Goal: Information Seeking & Learning: Check status

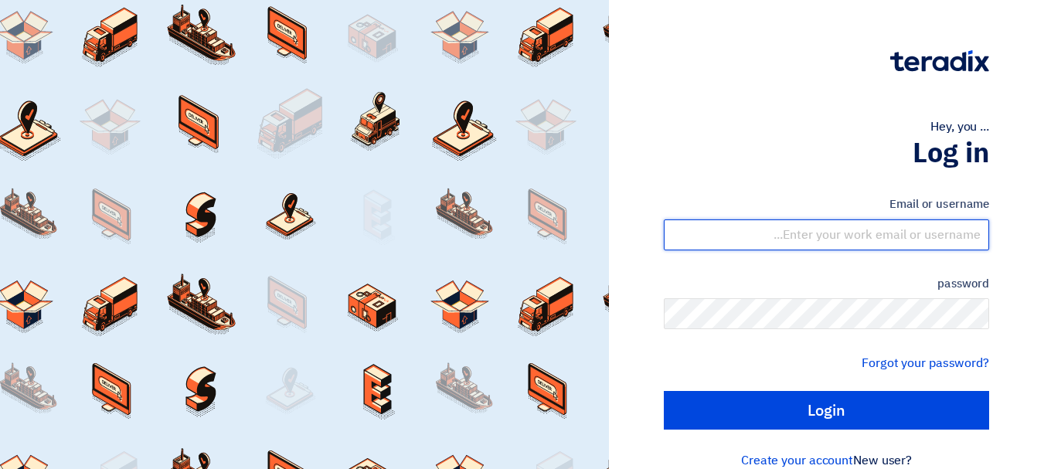
drag, startPoint x: 830, startPoint y: 237, endPoint x: 838, endPoint y: 240, distance: 8.8
click at [830, 237] on input "text" at bounding box center [826, 235] width 325 height 31
type input "[EMAIL_ADDRESS][DOMAIN_NAME]"
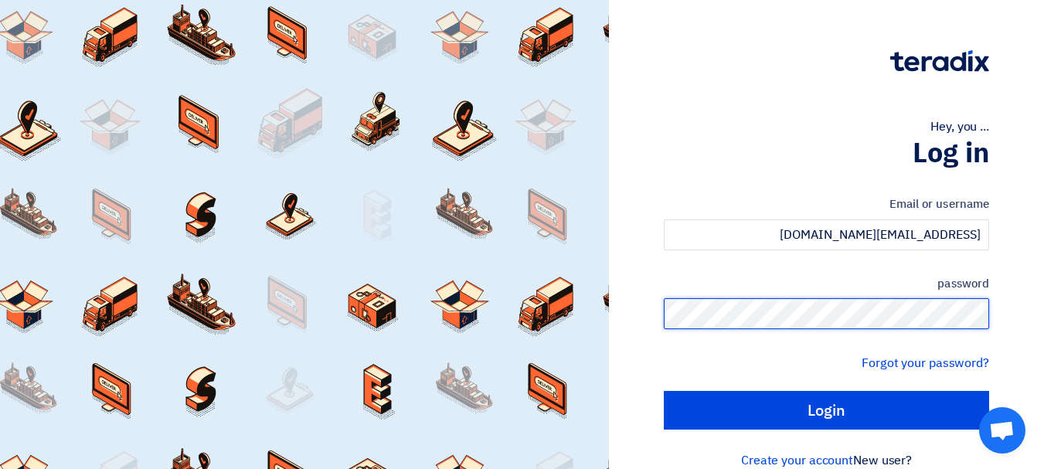
click at [664, 391] on input "Login" at bounding box center [826, 410] width 325 height 39
type input "Sign in"
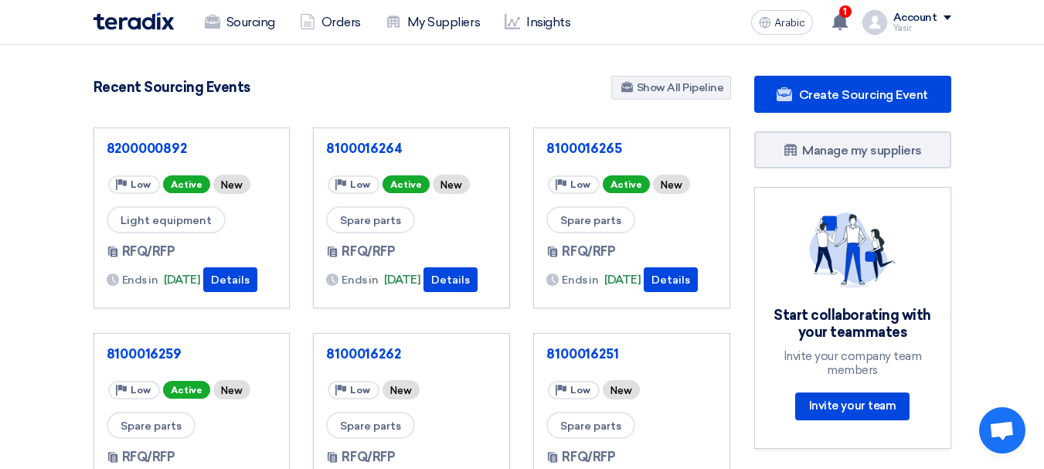
click at [875, 24] on img at bounding box center [875, 22] width 25 height 25
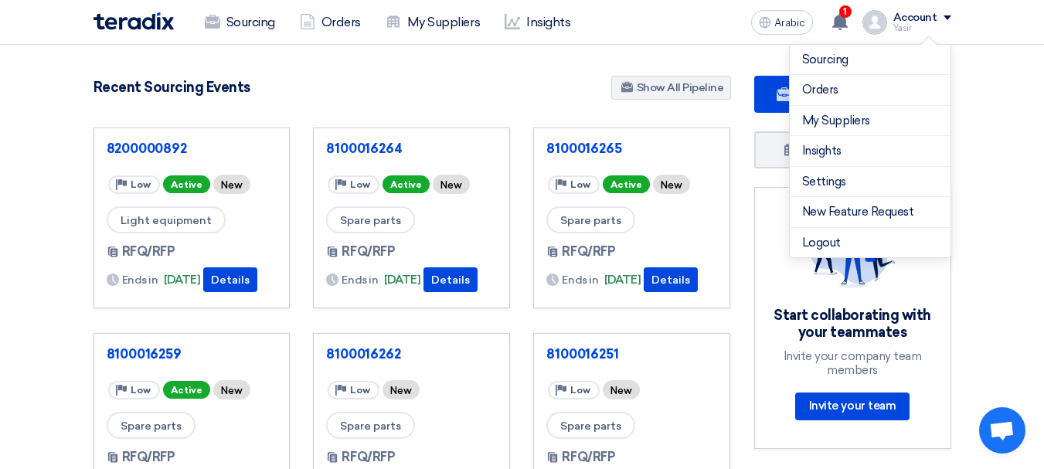
click at [858, 15] on app-header-notification-menu "1 You have a new offer for '8100016264' request with total price '2748.5' 10 mi…" at bounding box center [841, 22] width 43 height 31
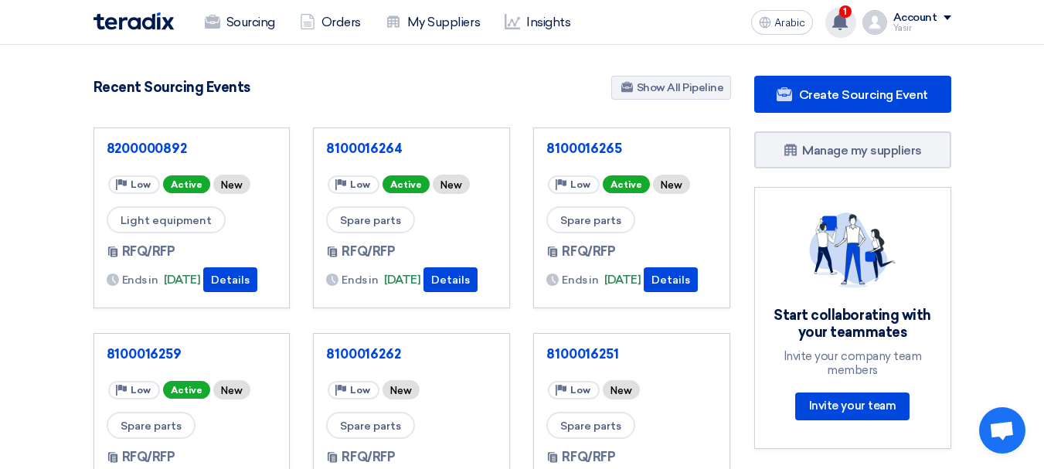
click at [843, 14] on span "1" at bounding box center [846, 11] width 12 height 12
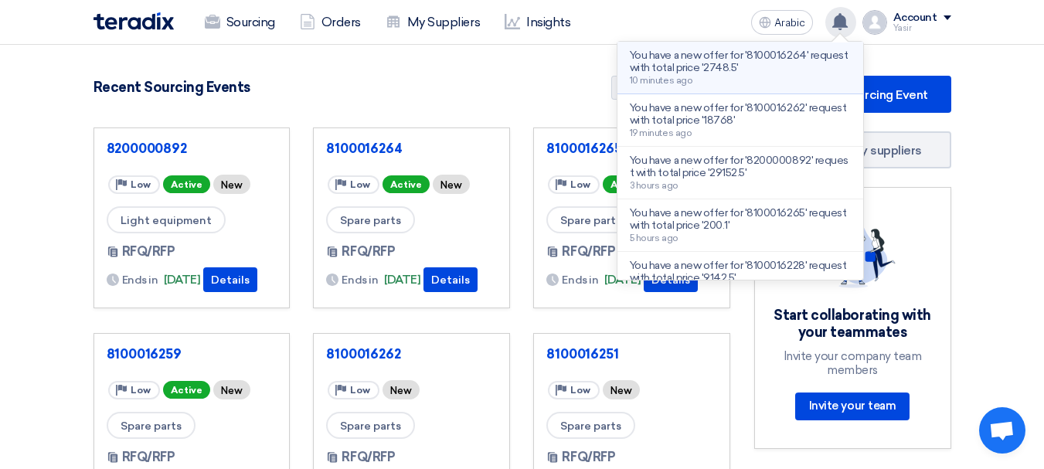
click at [757, 62] on p "You have a new offer for '8100016264' request with total price '2748.5'" at bounding box center [740, 61] width 221 height 25
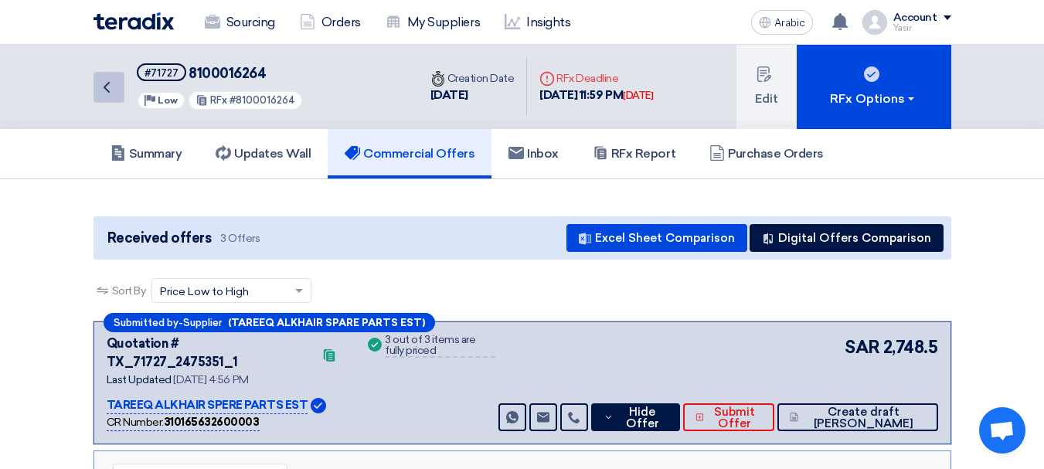
click at [99, 93] on icon "Back" at bounding box center [106, 87] width 19 height 19
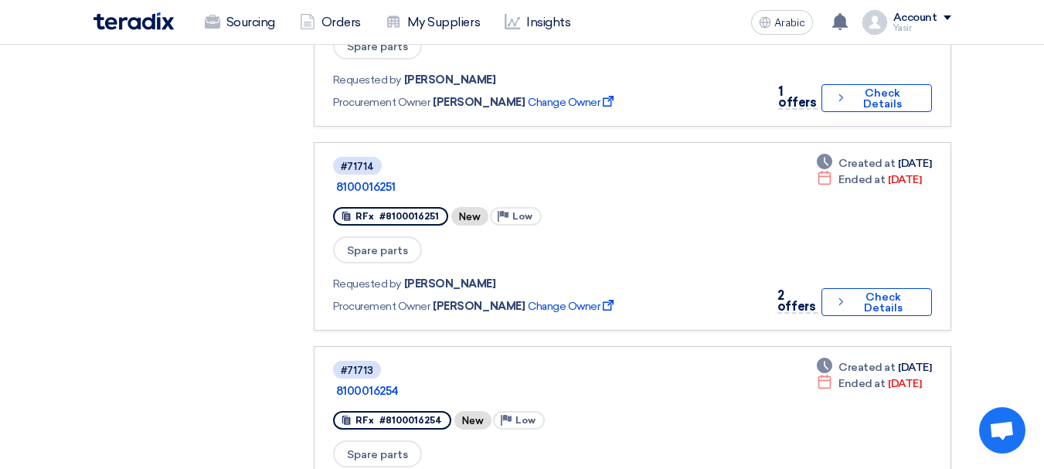
scroll to position [1237, 0]
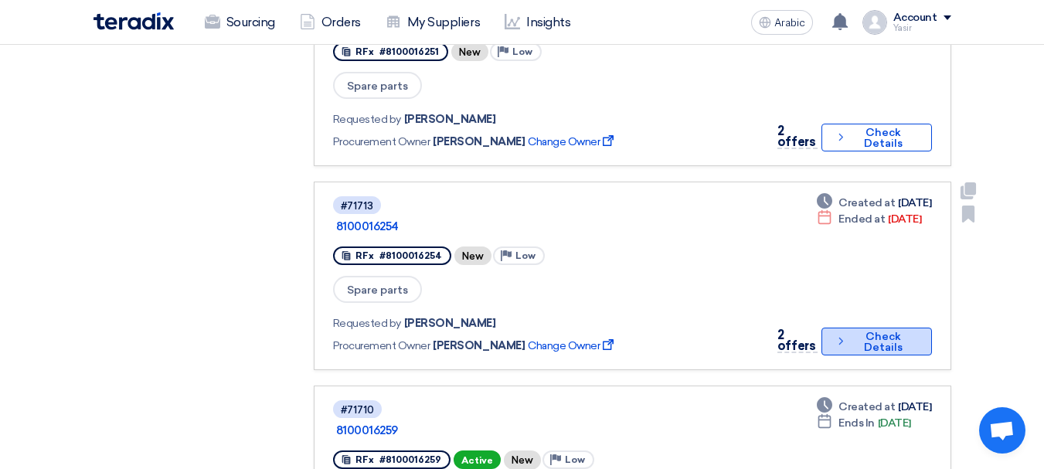
click at [867, 330] on font "Check Details" at bounding box center [883, 342] width 39 height 24
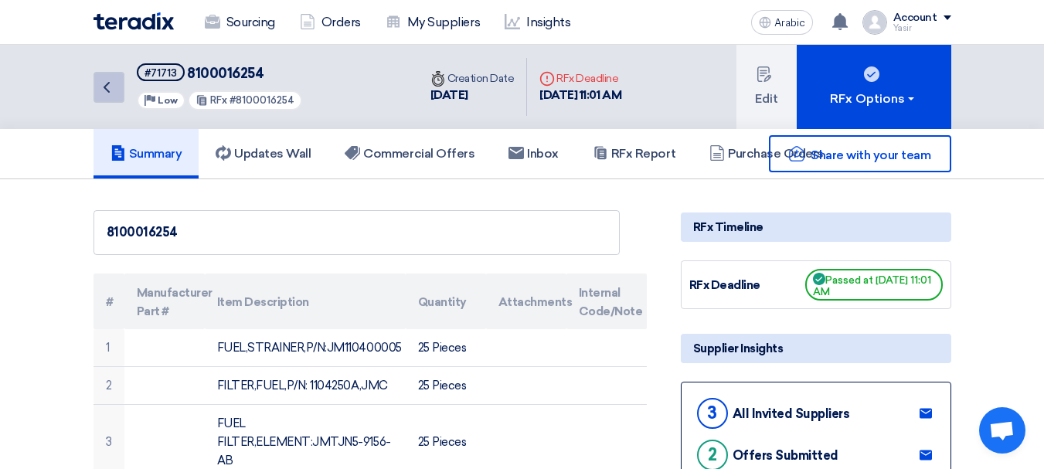
click at [118, 89] on link "Back" at bounding box center [109, 87] width 31 height 31
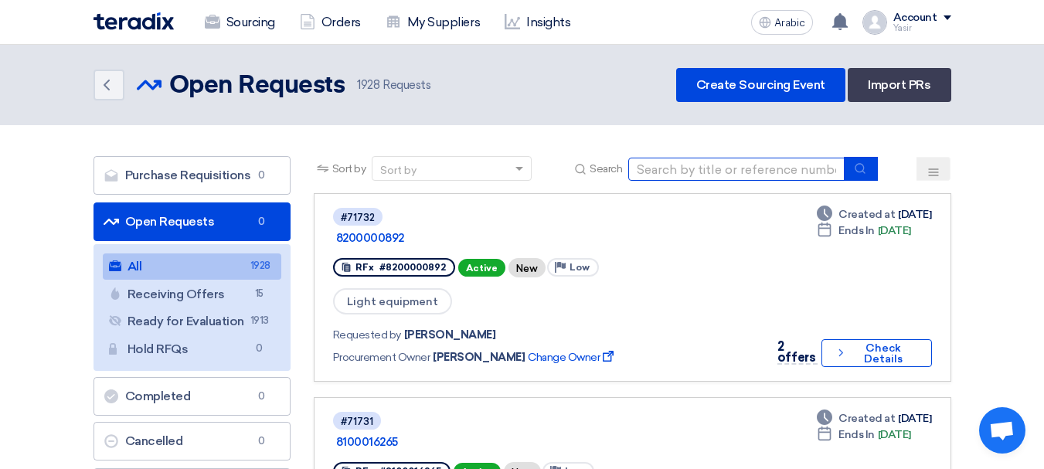
click at [717, 169] on input at bounding box center [737, 169] width 216 height 23
type input "15932"
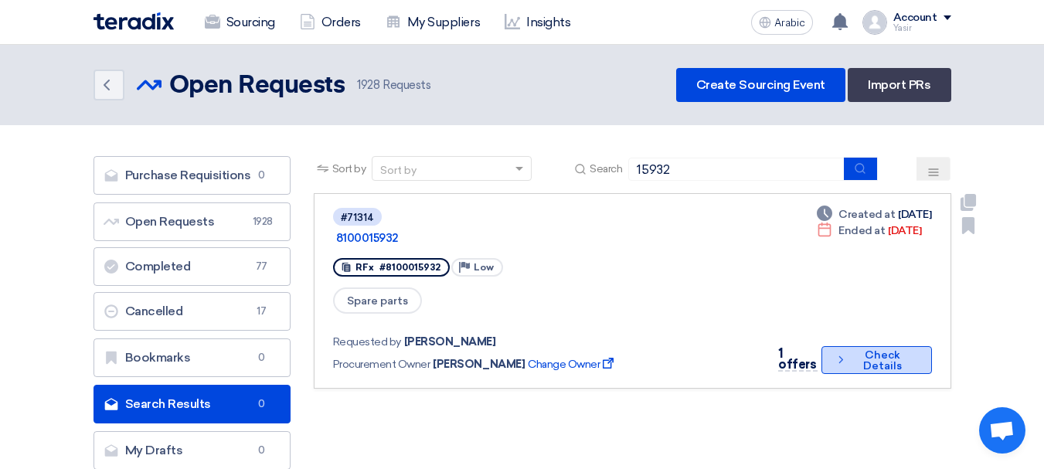
click at [850, 351] on button "Check details Check Details" at bounding box center [877, 360] width 111 height 28
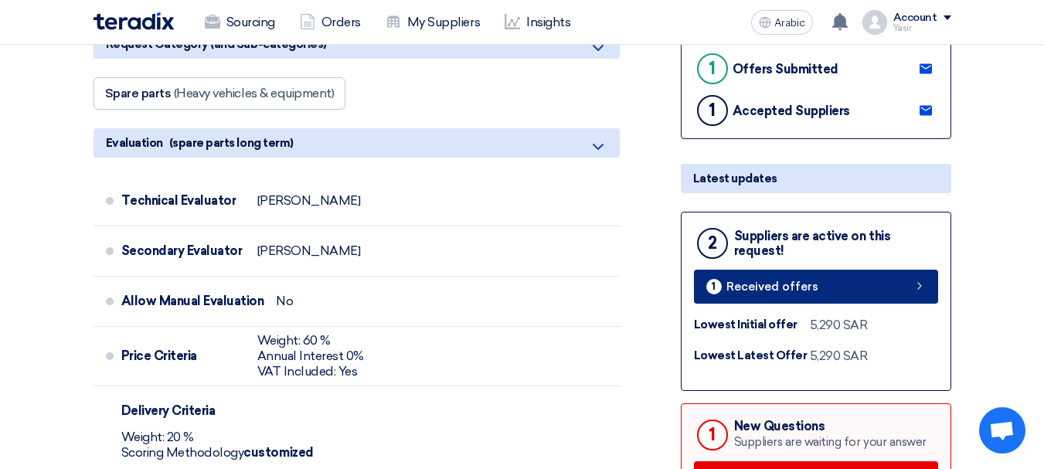
click at [818, 295] on link "1 Received offers" at bounding box center [816, 287] width 244 height 34
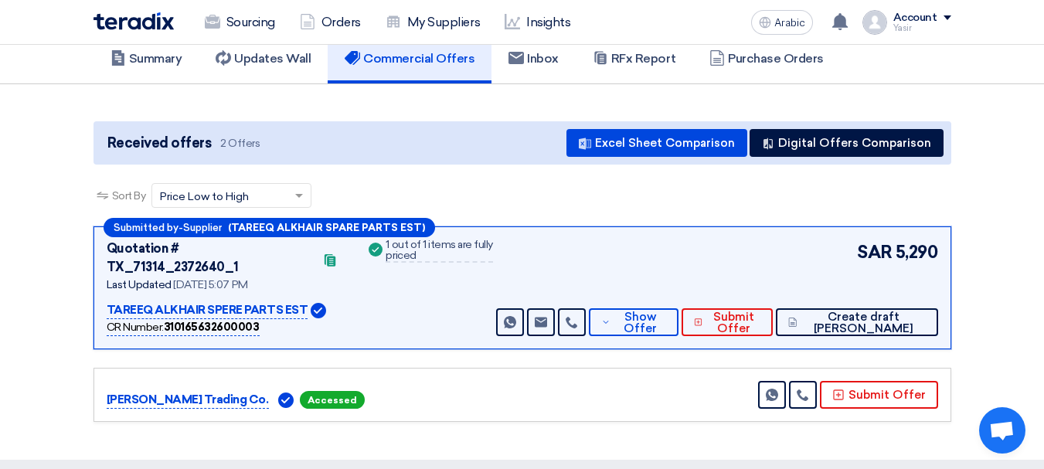
scroll to position [232, 0]
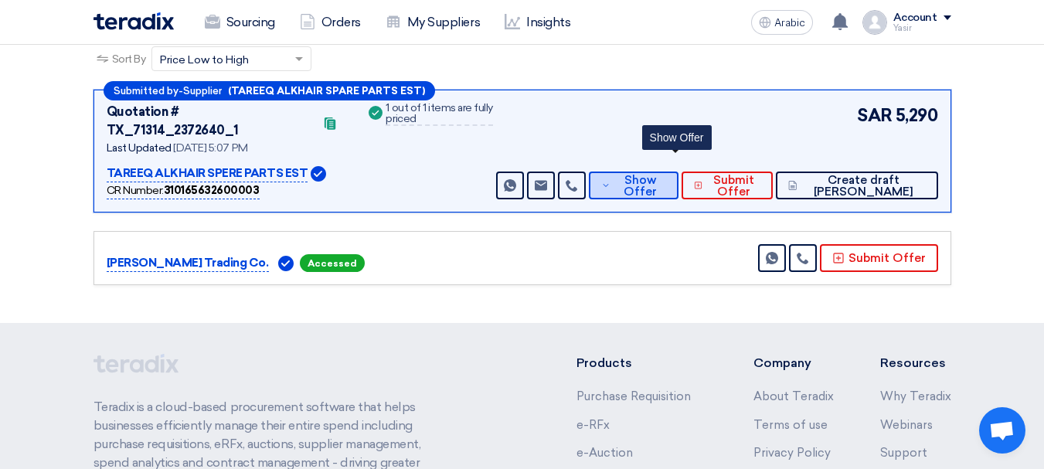
click at [657, 175] on span "Show Offer" at bounding box center [640, 186] width 51 height 23
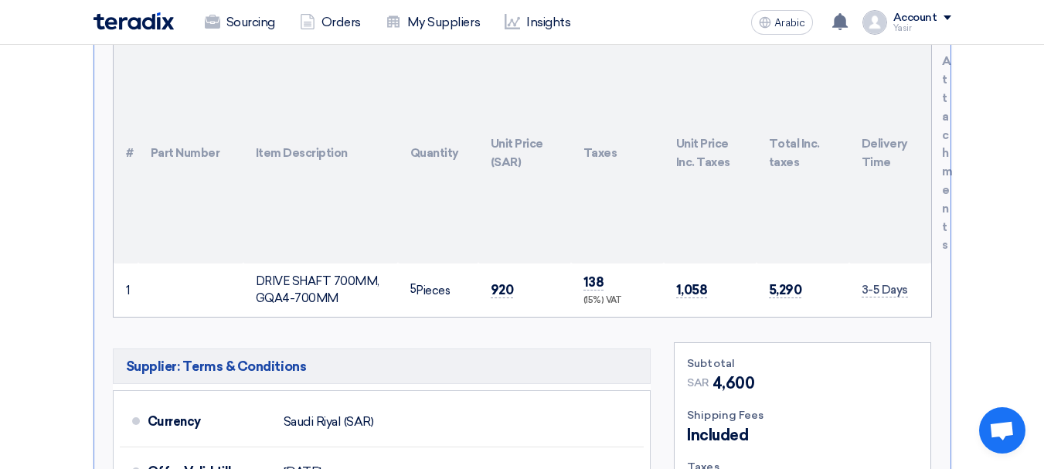
scroll to position [541, 0]
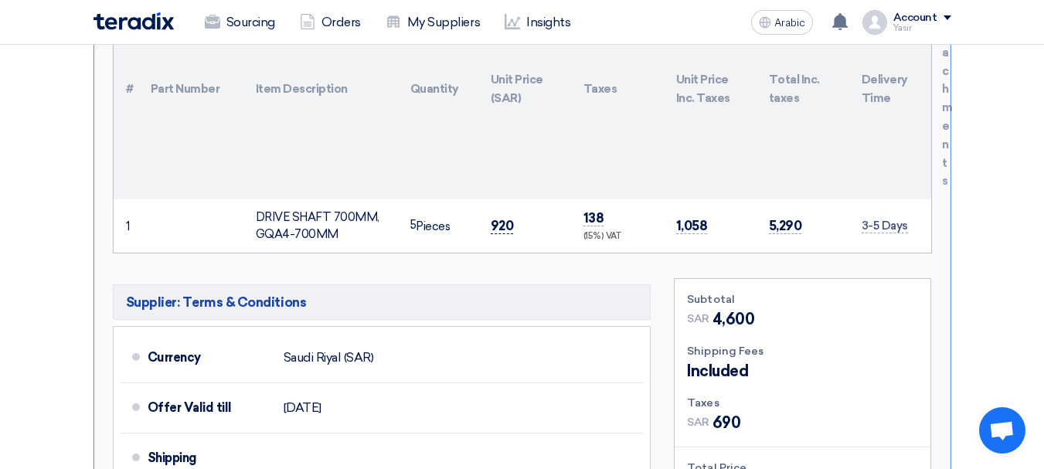
click at [510, 218] on font "920" at bounding box center [502, 225] width 23 height 15
click at [503, 218] on font "920" at bounding box center [502, 225] width 23 height 15
click at [505, 218] on font "920" at bounding box center [502, 225] width 23 height 15
click at [501, 216] on td "920" at bounding box center [525, 225] width 93 height 53
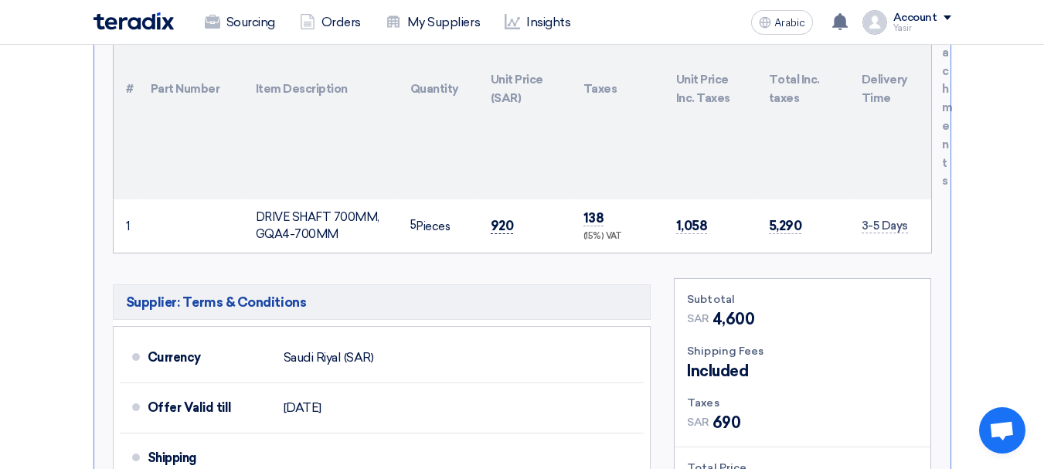
click at [501, 218] on span "920" at bounding box center [502, 226] width 23 height 16
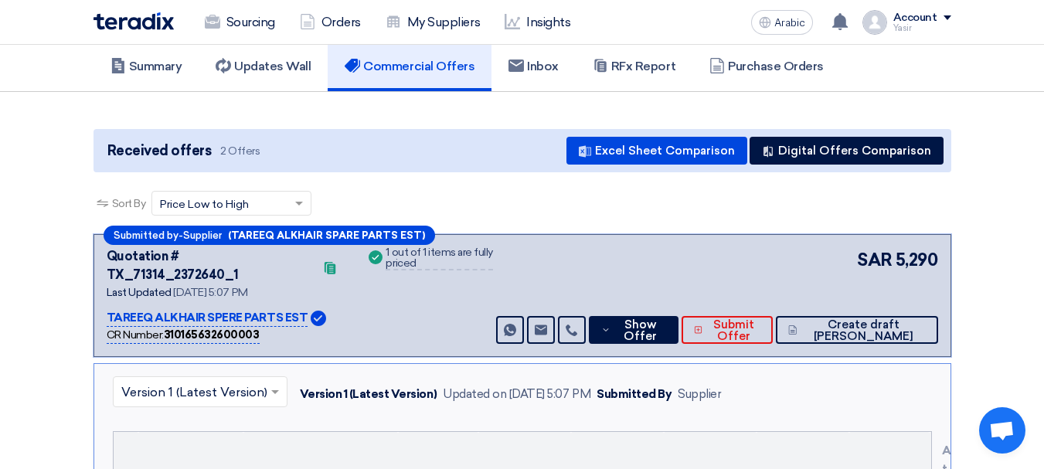
scroll to position [0, 0]
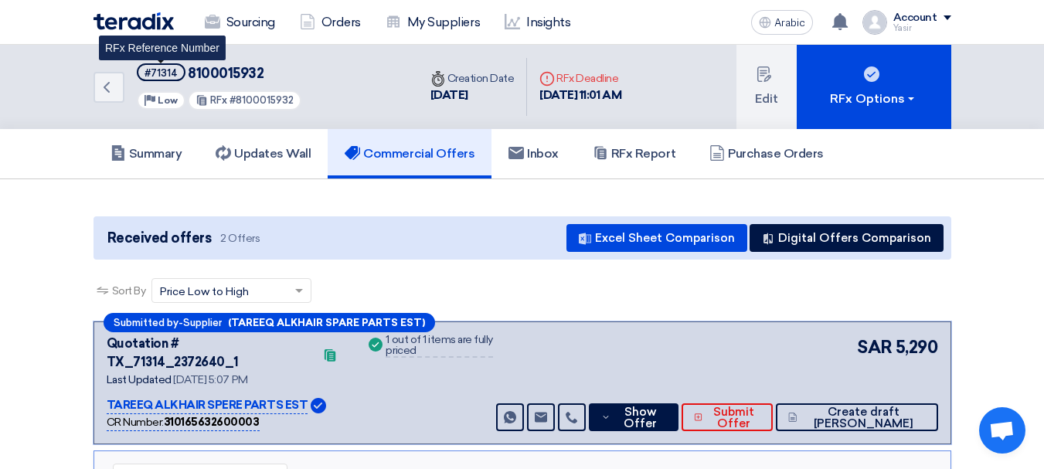
click at [152, 73] on font "#71314" at bounding box center [161, 73] width 33 height 12
click at [167, 79] on span "#71314" at bounding box center [161, 72] width 49 height 18
click at [167, 74] on font "#71314" at bounding box center [161, 73] width 33 height 12
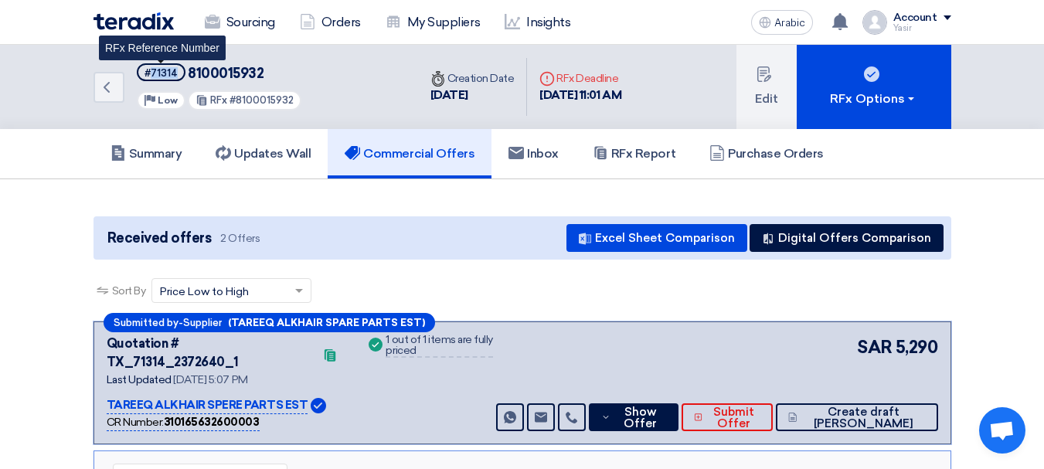
click at [165, 80] on span "#71314" at bounding box center [161, 72] width 49 height 18
click at [162, 76] on font "#71314" at bounding box center [161, 73] width 33 height 12
click at [172, 75] on font "#71314" at bounding box center [161, 73] width 33 height 12
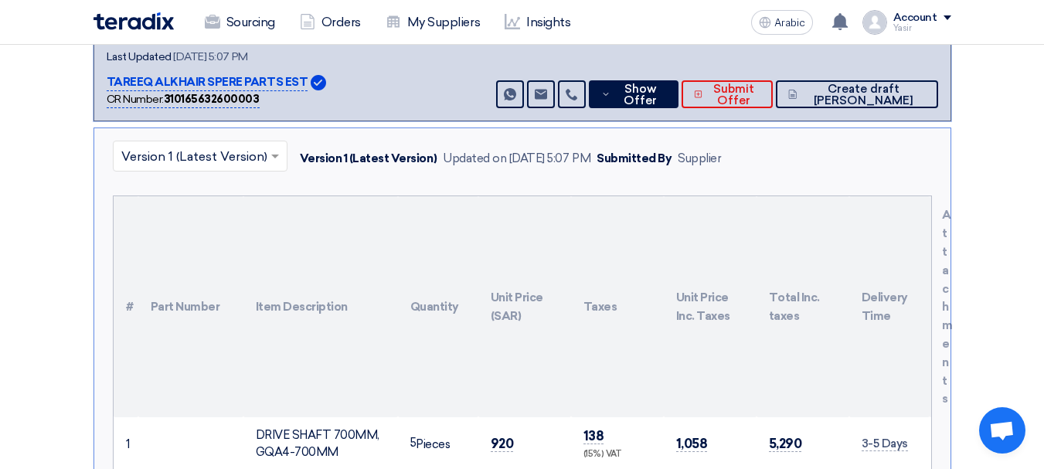
scroll to position [464, 0]
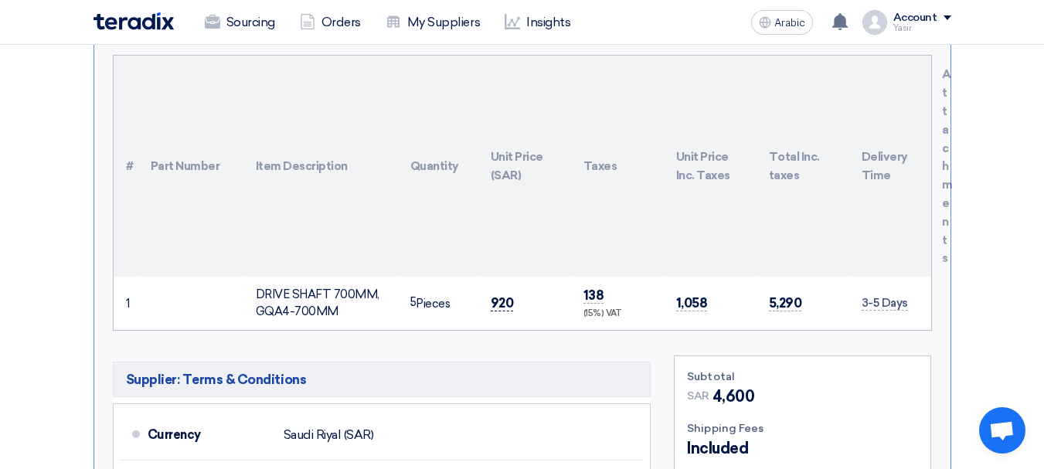
click at [500, 295] on font "920" at bounding box center [502, 302] width 23 height 15
click at [502, 295] on font "920" at bounding box center [502, 302] width 23 height 15
click at [506, 295] on font "920" at bounding box center [502, 302] width 23 height 15
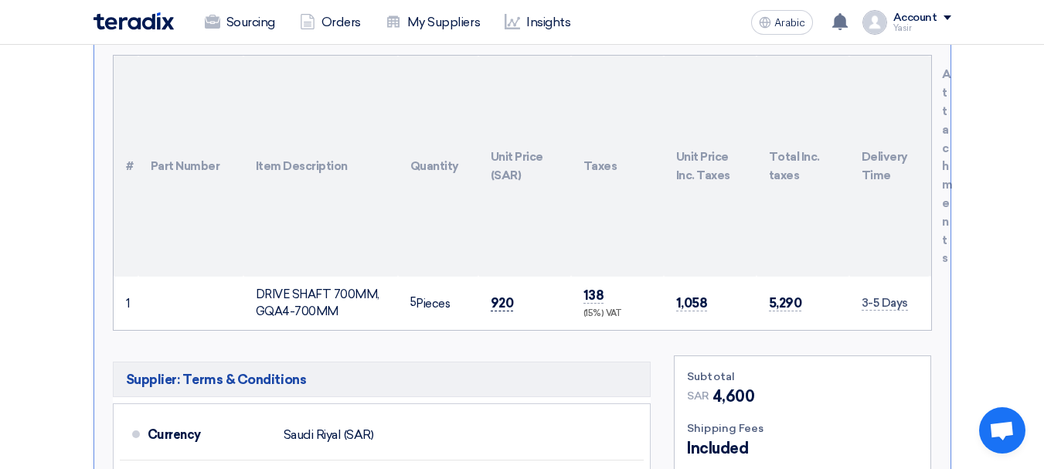
click at [506, 295] on font "920" at bounding box center [502, 302] width 23 height 15
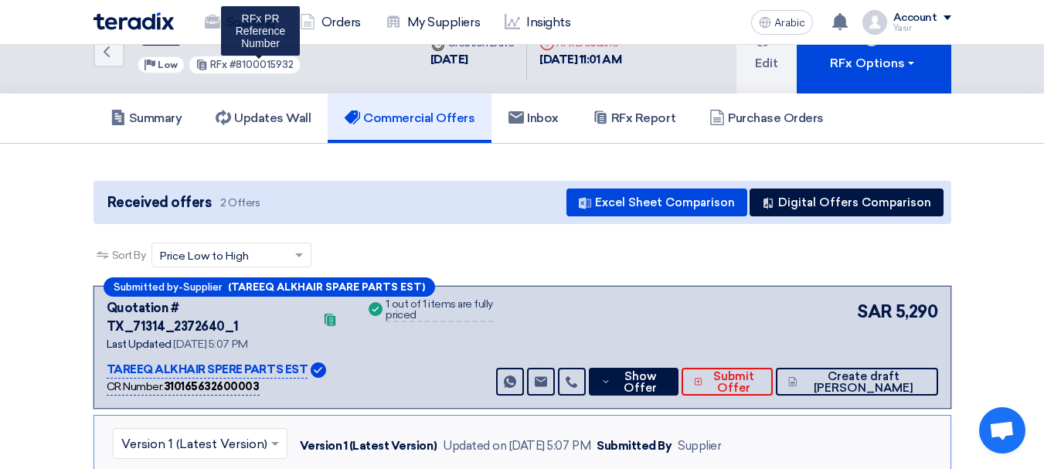
scroll to position [0, 0]
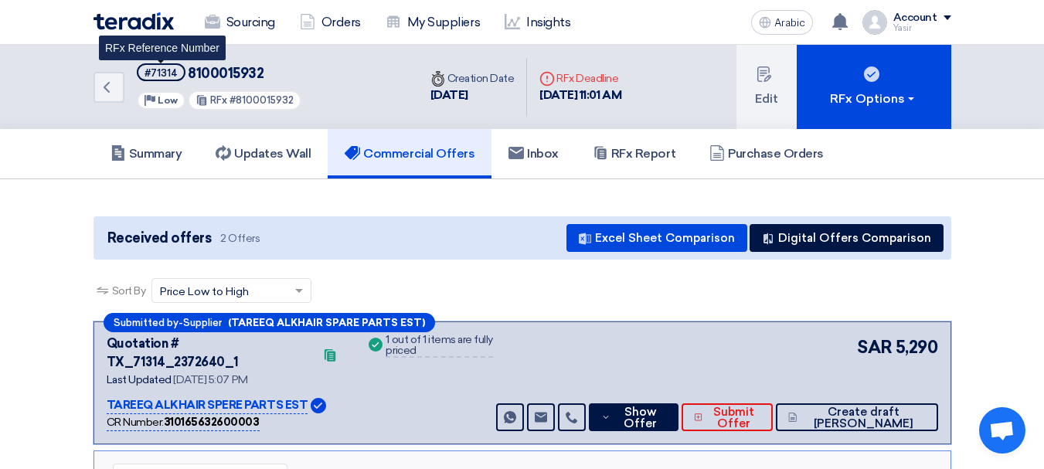
click at [169, 68] on font "#71314" at bounding box center [161, 73] width 33 height 12
copy font "71314"
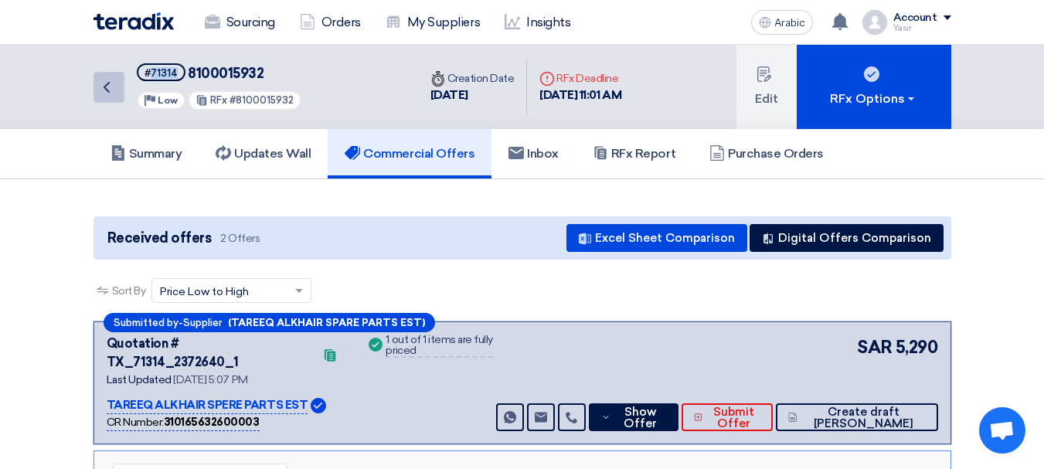
click at [104, 97] on link "Back" at bounding box center [109, 87] width 31 height 31
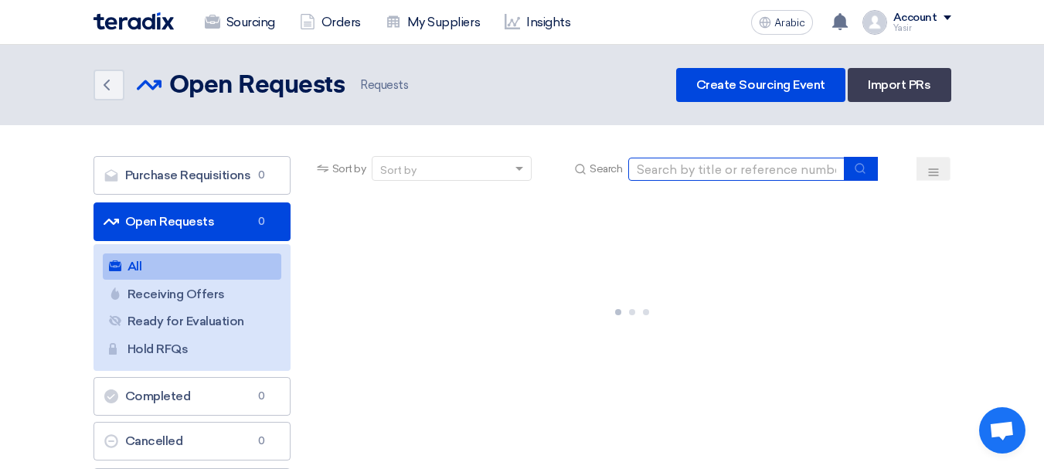
drag, startPoint x: 679, startPoint y: 172, endPoint x: 700, endPoint y: 175, distance: 21.9
click at [679, 172] on input at bounding box center [737, 169] width 216 height 23
paste input "71314"
type input "71314"
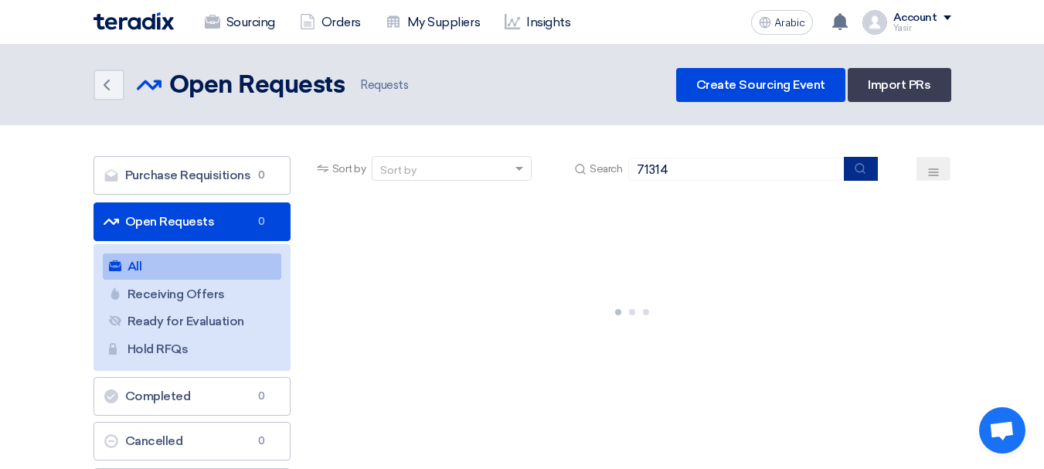
click at [862, 173] on icon "submit" at bounding box center [860, 168] width 12 height 12
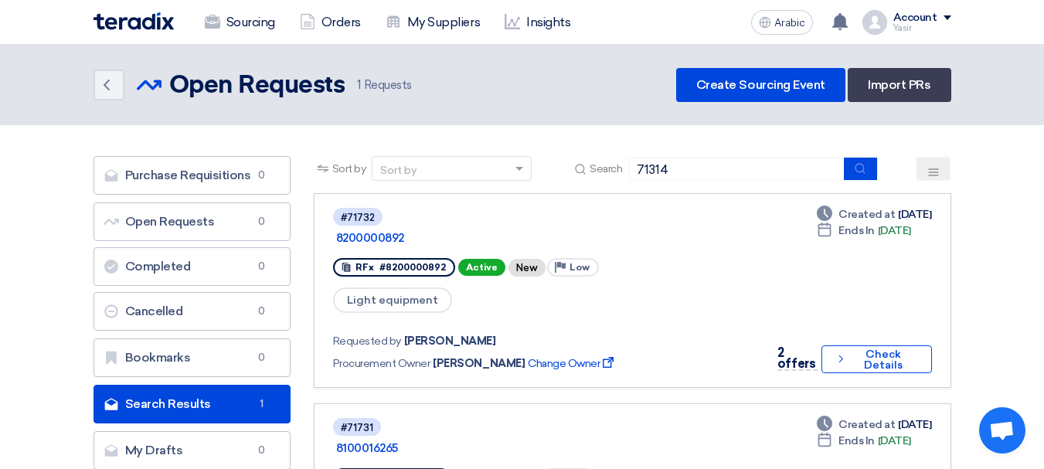
click at [867, 184] on div "Sort by Sort by Search 71314" at bounding box center [633, 174] width 638 height 37
click at [865, 173] on icon "submit" at bounding box center [860, 168] width 12 height 12
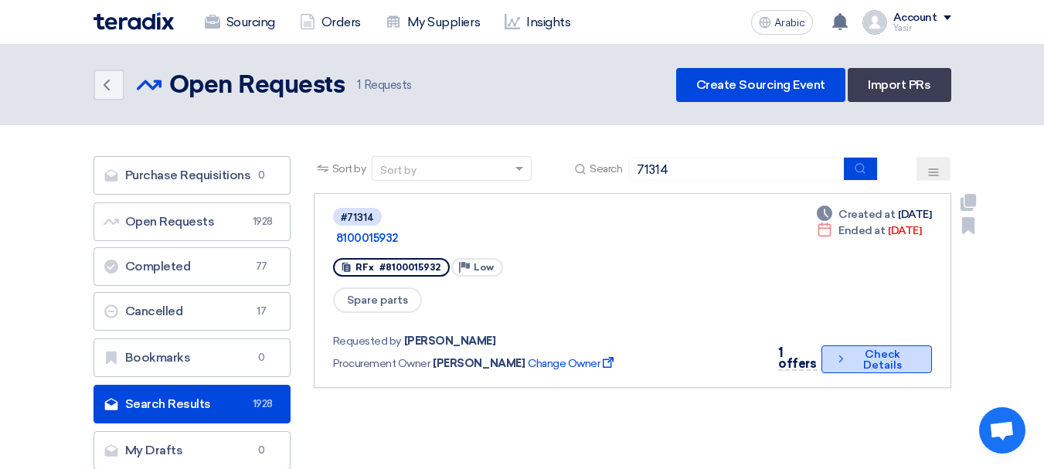
click at [862, 346] on button "Check details Check Details" at bounding box center [877, 360] width 111 height 28
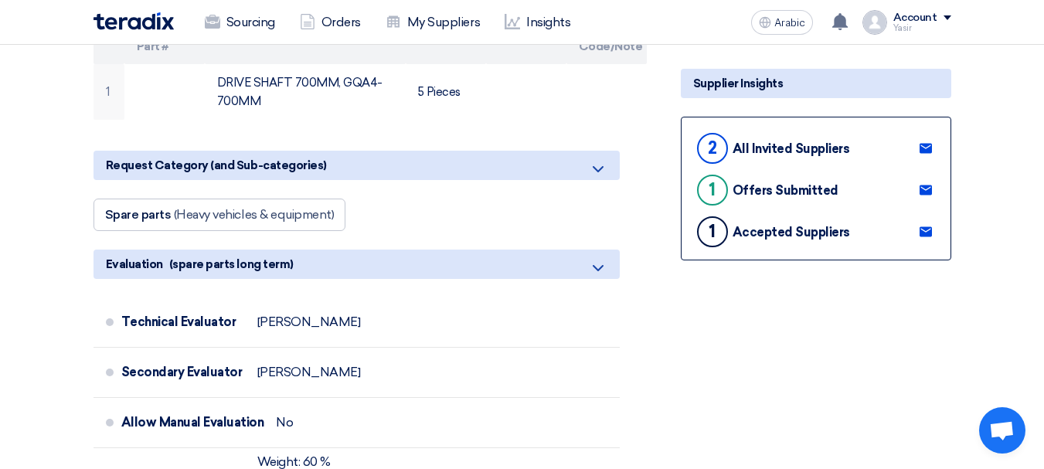
scroll to position [314, 0]
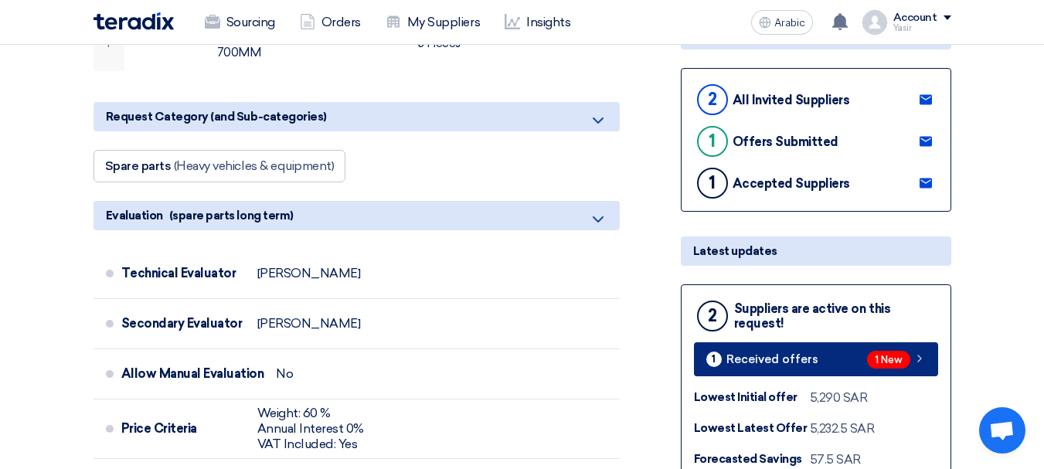
click at [842, 348] on link "1 Received offers 1 New" at bounding box center [816, 359] width 244 height 34
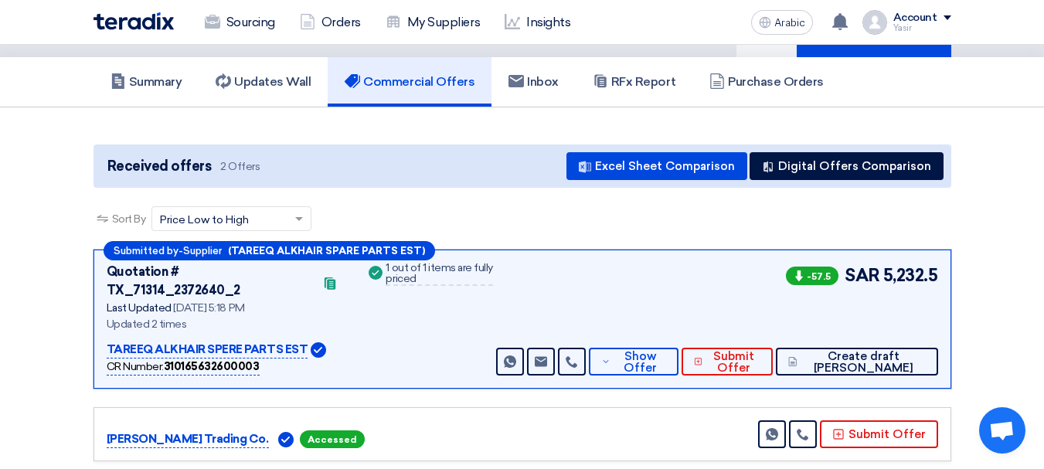
scroll to position [155, 0]
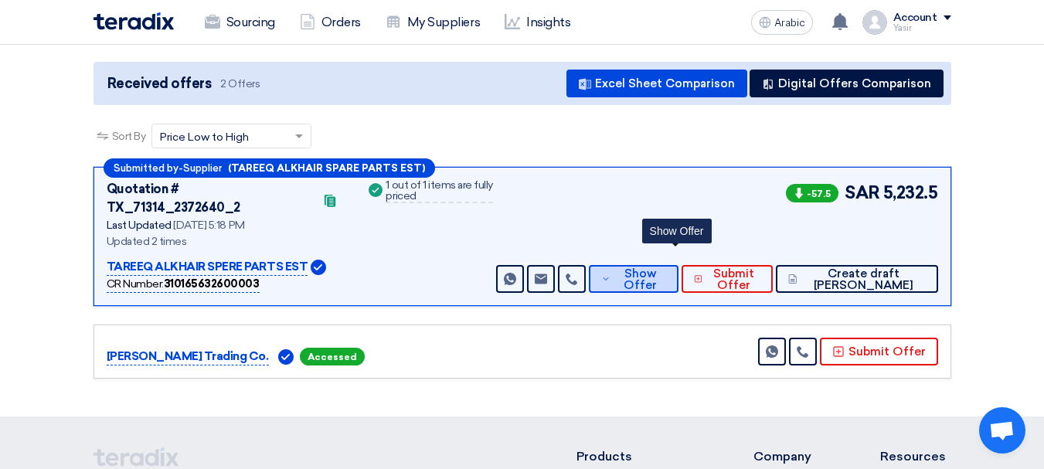
click at [666, 270] on span "Show Offer" at bounding box center [640, 279] width 51 height 23
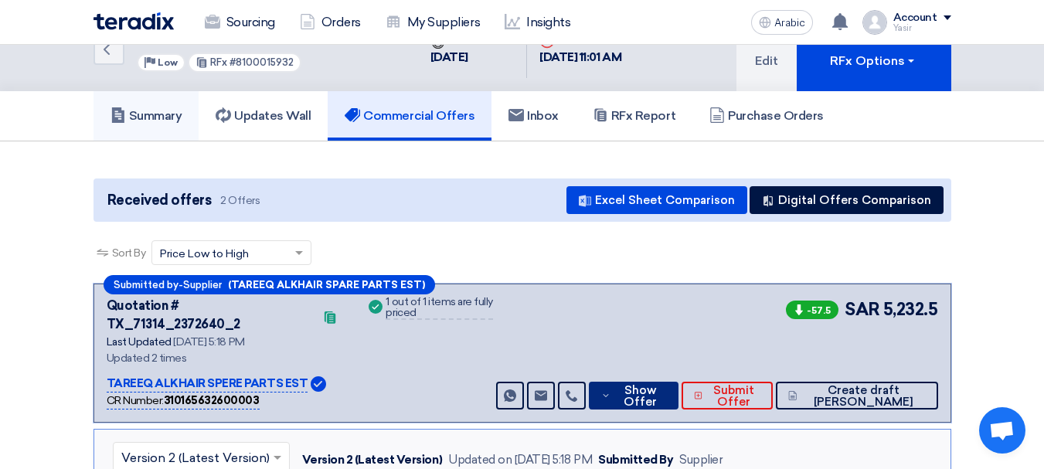
scroll to position [0, 0]
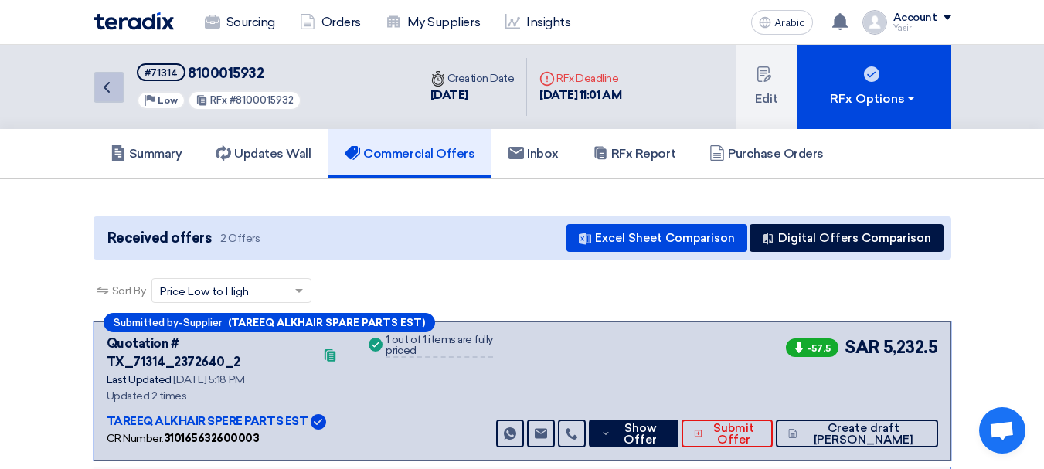
click at [118, 98] on link "Back" at bounding box center [109, 87] width 31 height 31
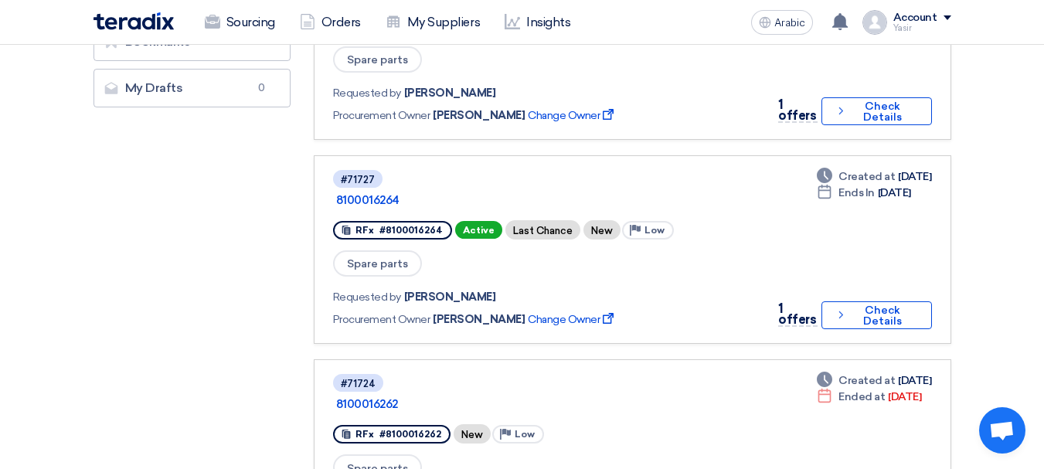
scroll to position [541, 0]
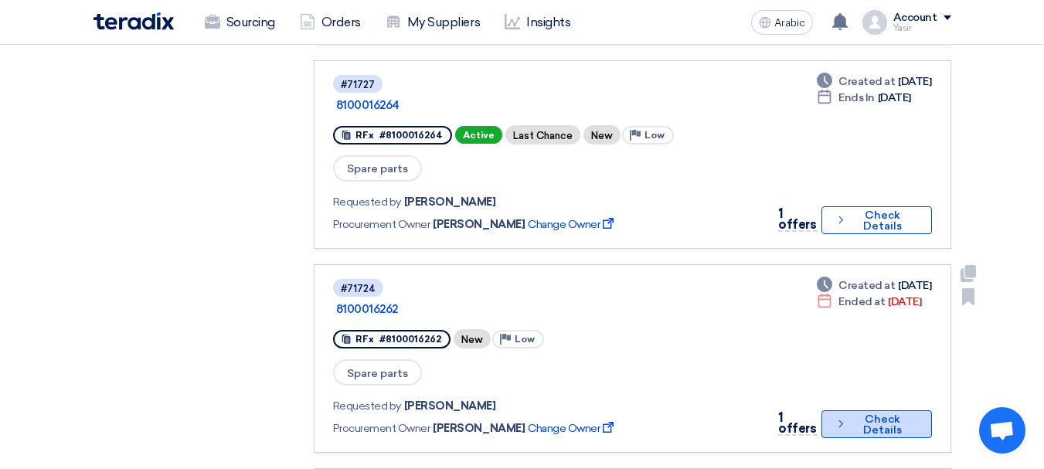
click at [864, 413] on font "Check Details" at bounding box center [883, 425] width 39 height 24
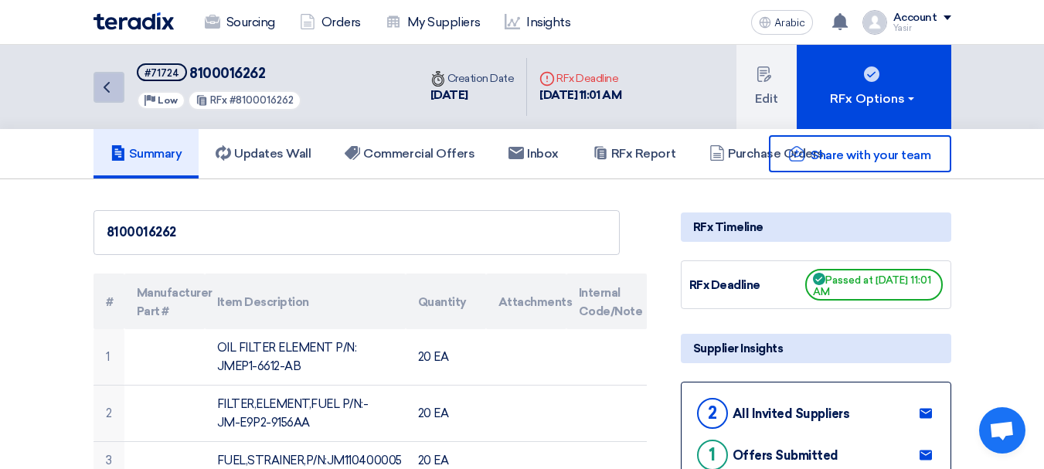
click at [114, 75] on link "Back" at bounding box center [109, 87] width 31 height 31
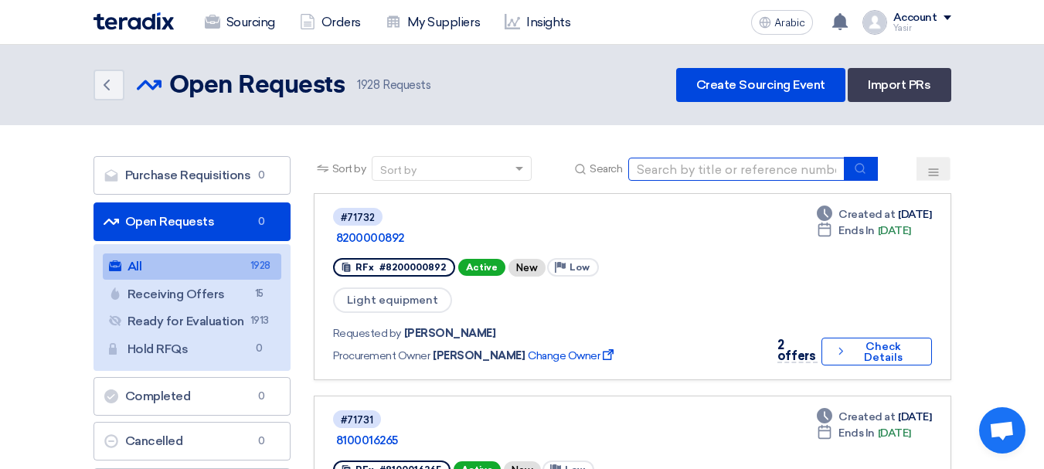
click at [748, 175] on input at bounding box center [737, 169] width 216 height 23
type input "16264"
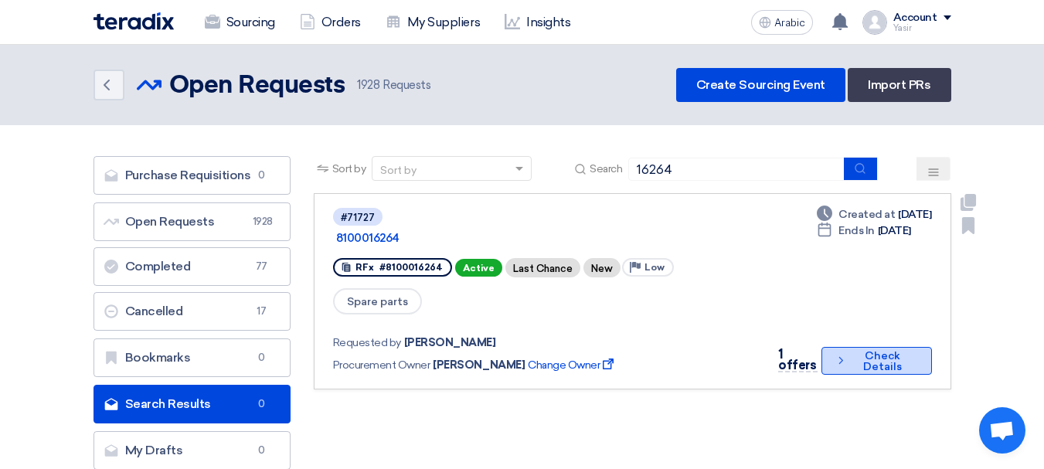
click at [855, 351] on font "Check Details" at bounding box center [882, 362] width 65 height 22
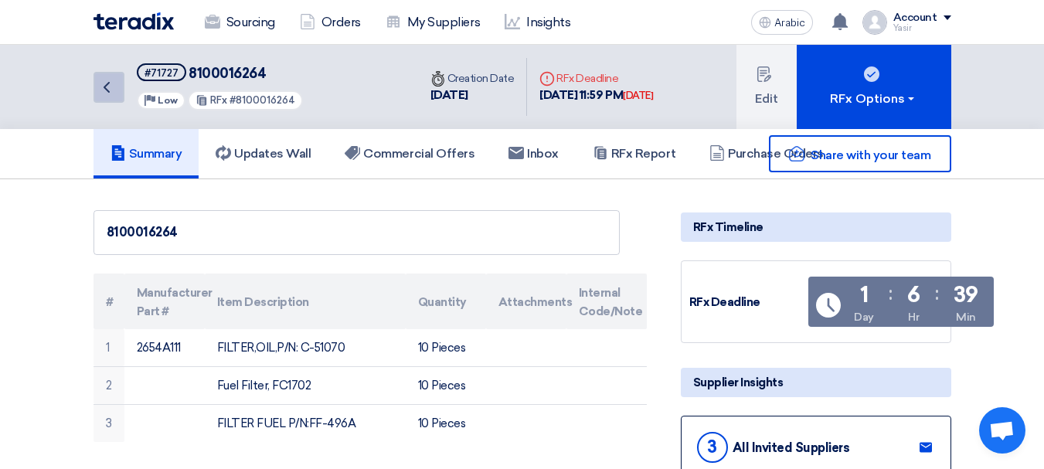
click at [106, 83] on icon "Back" at bounding box center [106, 87] width 19 height 19
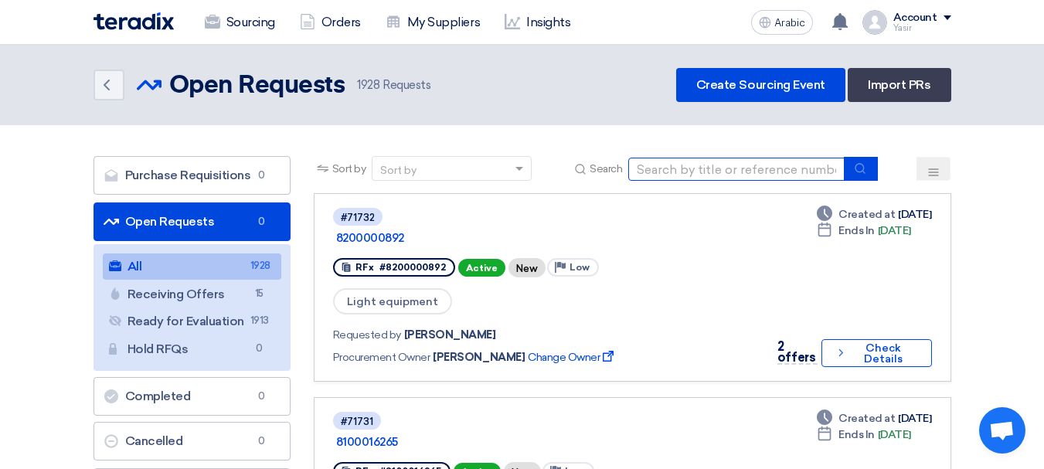
click at [698, 176] on input at bounding box center [737, 169] width 216 height 23
type input "15932"
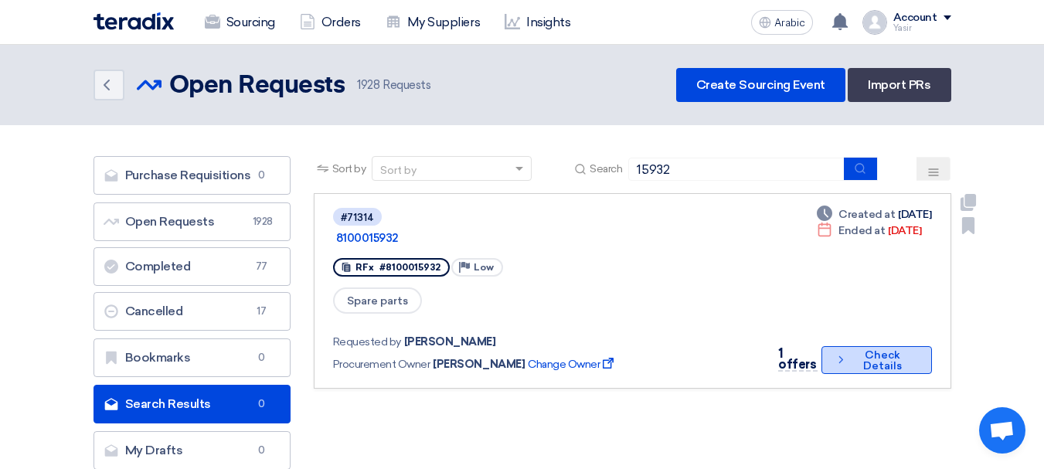
click at [850, 350] on font "Check Details" at bounding box center [882, 361] width 65 height 22
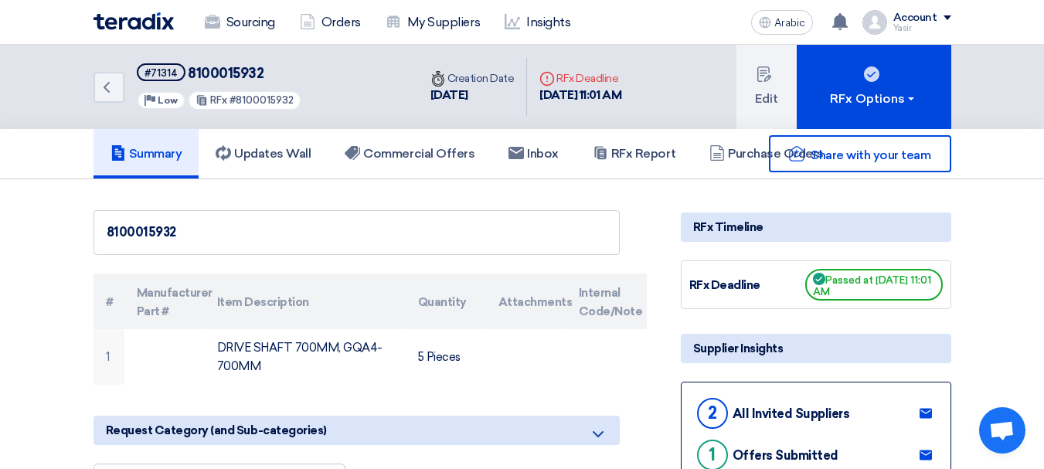
click at [237, 73] on font "8100015932" at bounding box center [226, 73] width 76 height 17
copy font "8100015932"
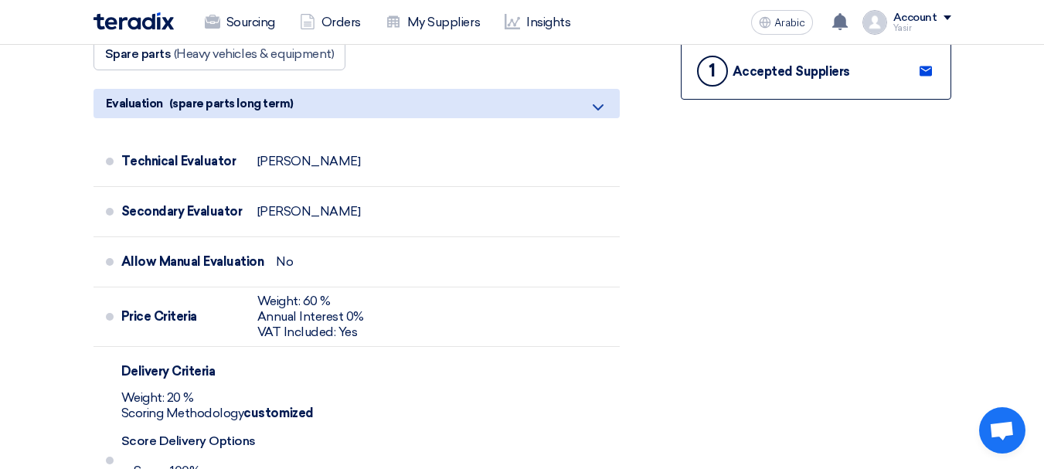
scroll to position [464, 0]
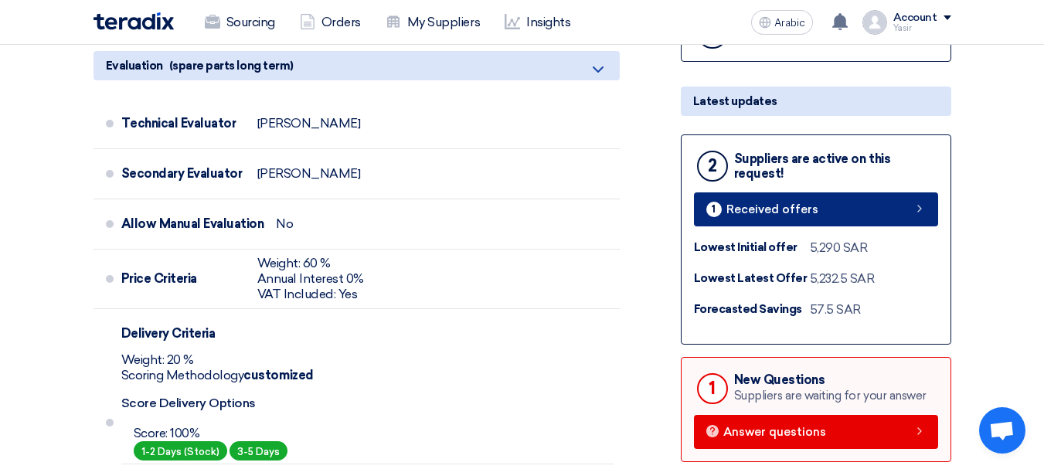
click at [847, 218] on link "1 Received offers" at bounding box center [816, 210] width 244 height 34
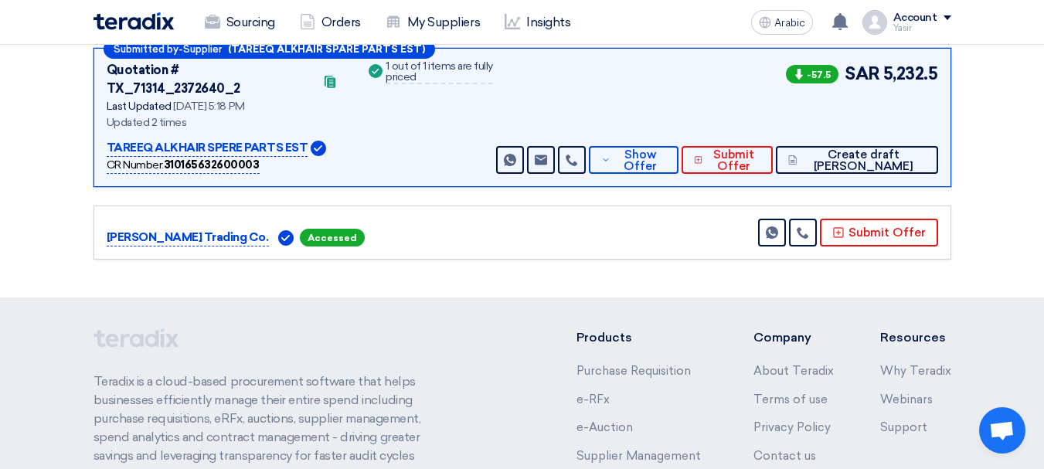
scroll to position [124, 0]
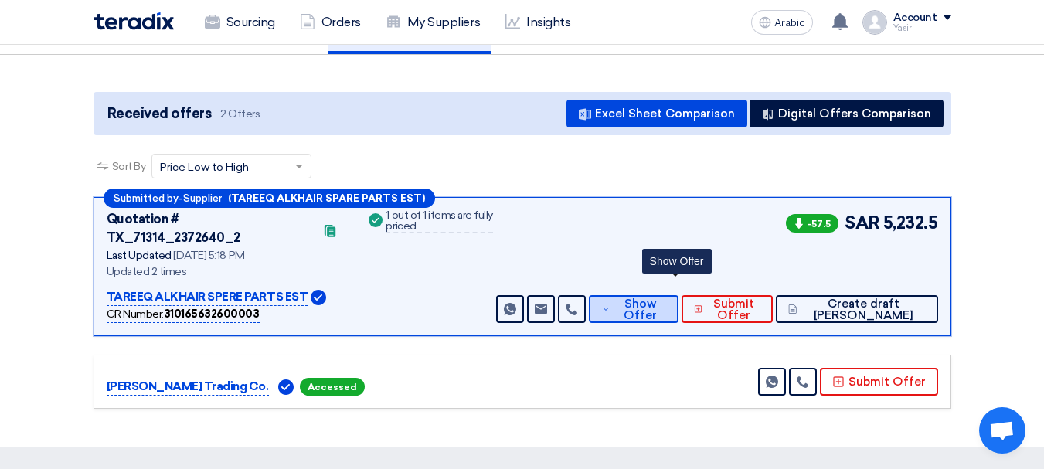
click at [678, 305] on button "Show Offer" at bounding box center [633, 309] width 89 height 28
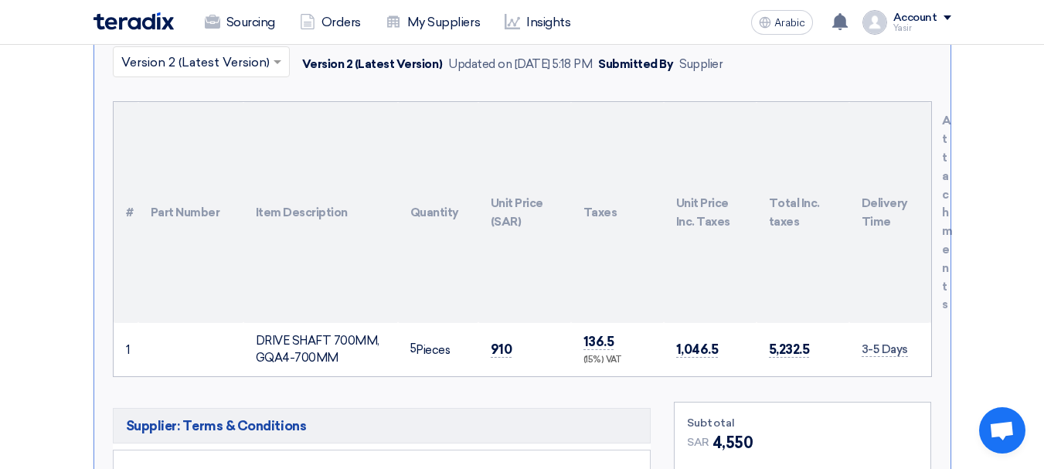
scroll to position [511, 0]
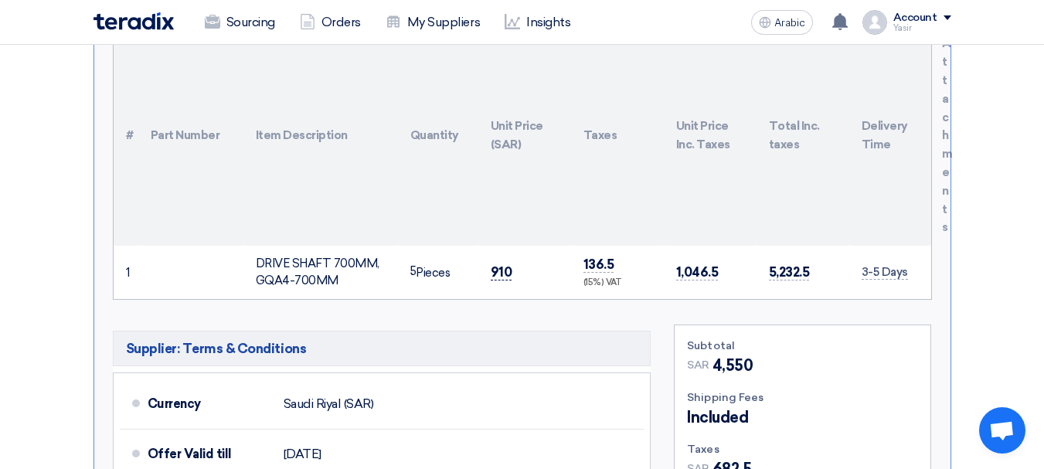
click at [508, 264] on span "910" at bounding box center [502, 272] width 22 height 16
click at [504, 264] on font "910" at bounding box center [502, 271] width 22 height 15
copy font "910"
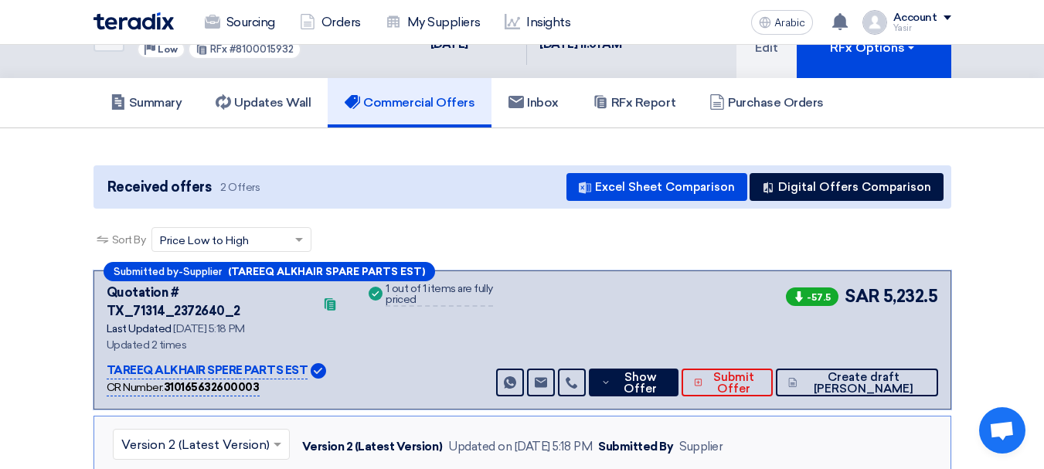
scroll to position [0, 0]
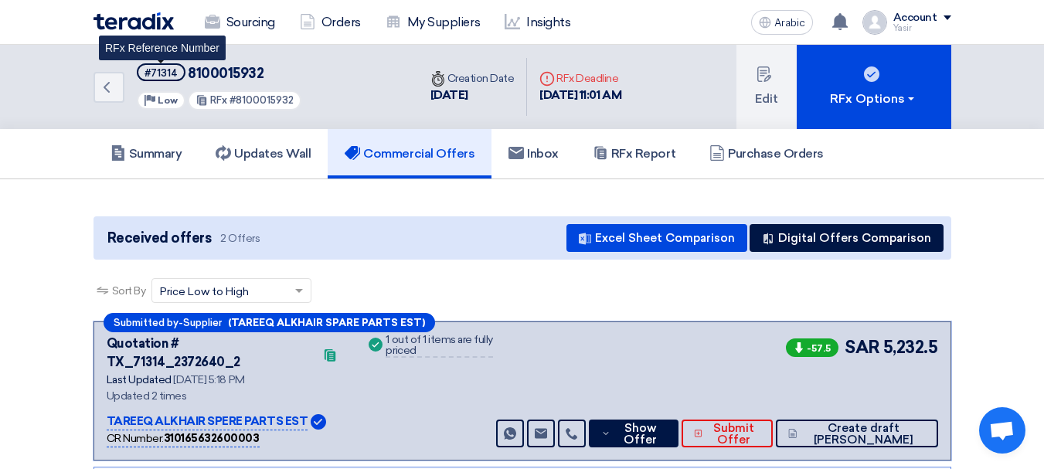
click at [169, 73] on font "#71314" at bounding box center [161, 73] width 33 height 12
copy font "71314"
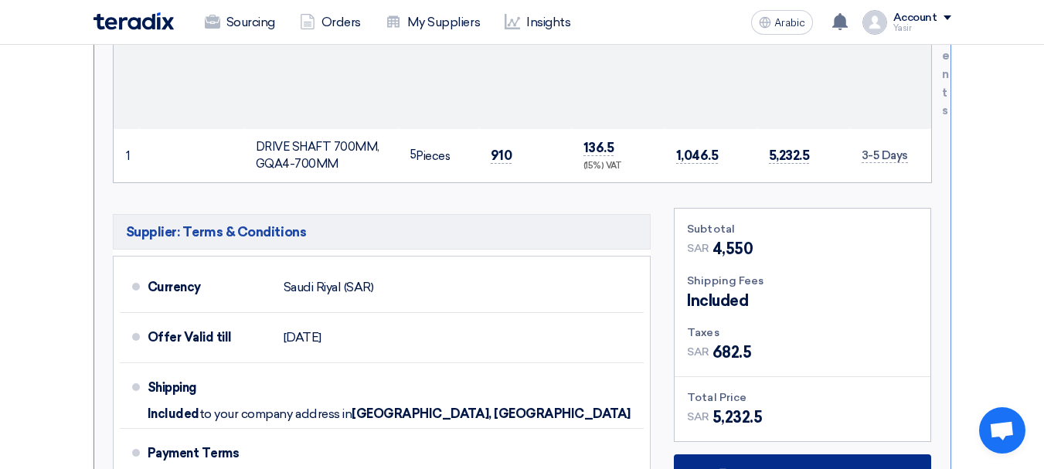
scroll to position [773, 0]
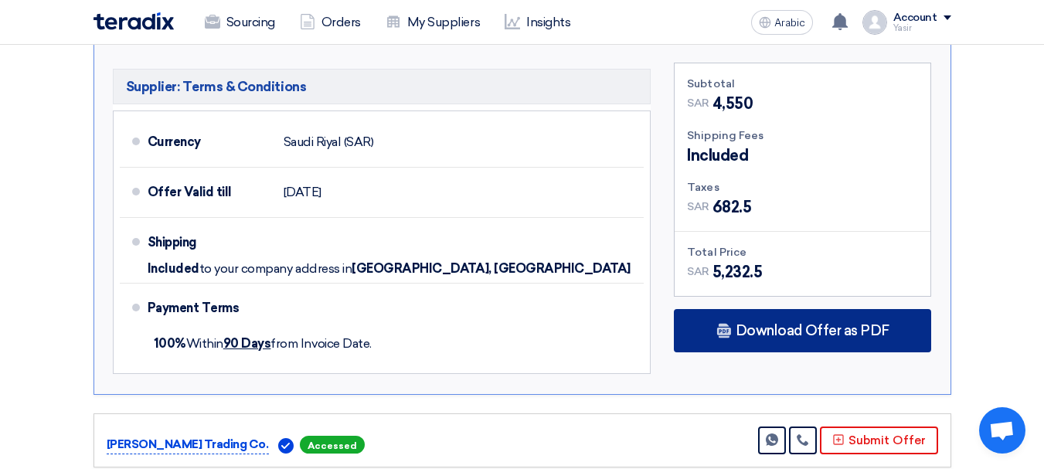
click at [760, 322] on font "Download Offer as PDF" at bounding box center [813, 330] width 154 height 17
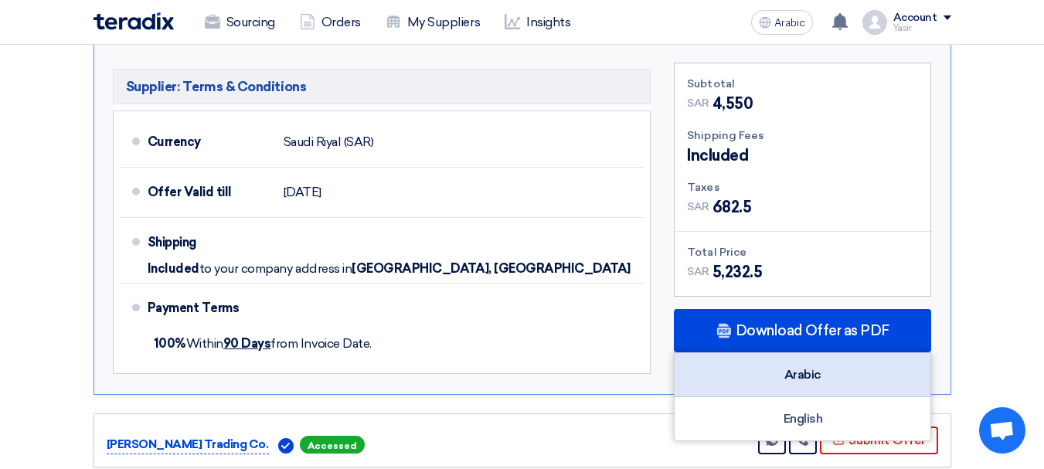
click at [833, 356] on div "Arabic" at bounding box center [803, 375] width 256 height 44
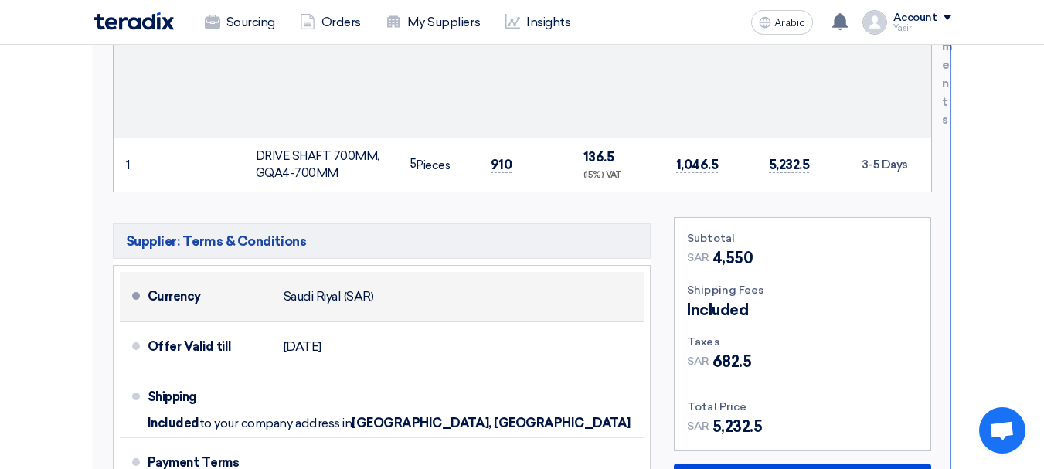
scroll to position [387, 0]
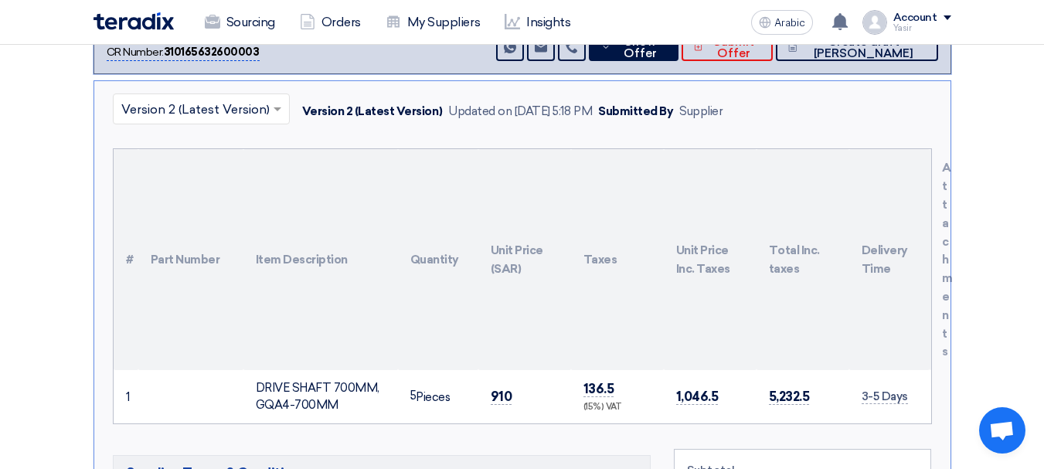
click at [294, 381] on font "DRIVE SHAFT 700MM, GQA4-700MM" at bounding box center [318, 397] width 124 height 32
click at [275, 381] on font "DRIVE SHAFT 700MM, GQA4-700MM" at bounding box center [318, 397] width 124 height 32
drag, startPoint x: 257, startPoint y: 363, endPoint x: 329, endPoint y: 366, distance: 71.2
click at [329, 381] on font "DRIVE SHAFT 700MM, GQA4-700MM" at bounding box center [318, 397] width 124 height 32
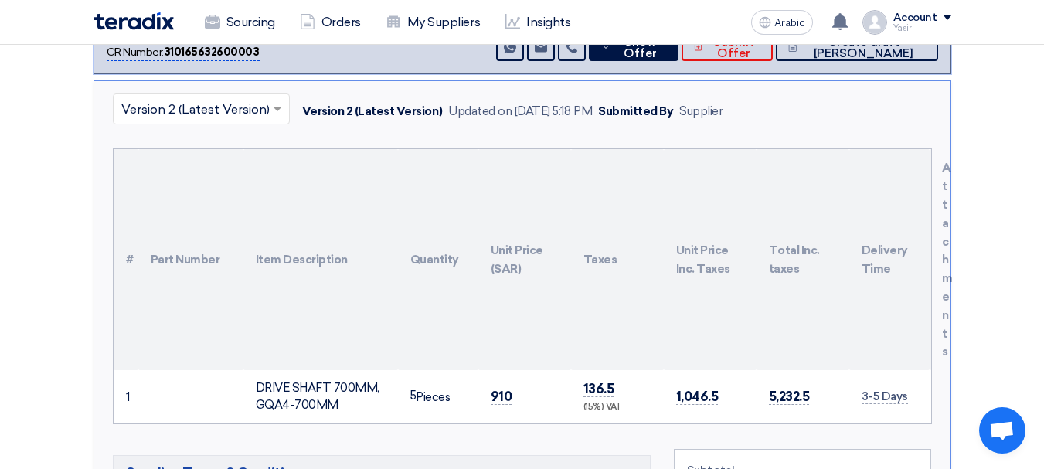
copy font "DRIVE SHAFT"
click at [281, 381] on font "DRIVE SHAFT 700MM, GQA4-700MM" at bounding box center [318, 397] width 124 height 32
drag, startPoint x: 257, startPoint y: 366, endPoint x: 381, endPoint y: 375, distance: 124.0
click at [381, 380] on div "DRIVE SHAFT 700MM, GQA4-700MM" at bounding box center [321, 397] width 130 height 35
copy font "DRIVE SHAFT 700MM,"
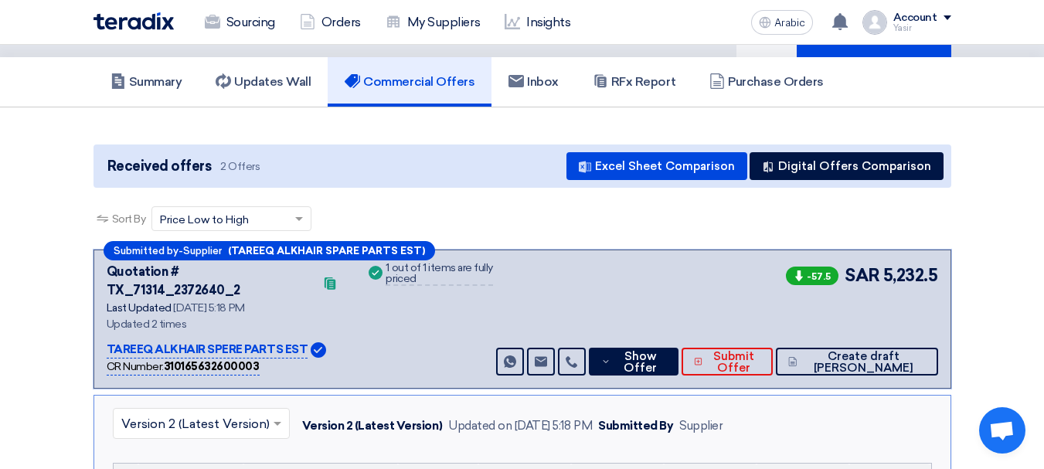
scroll to position [0, 0]
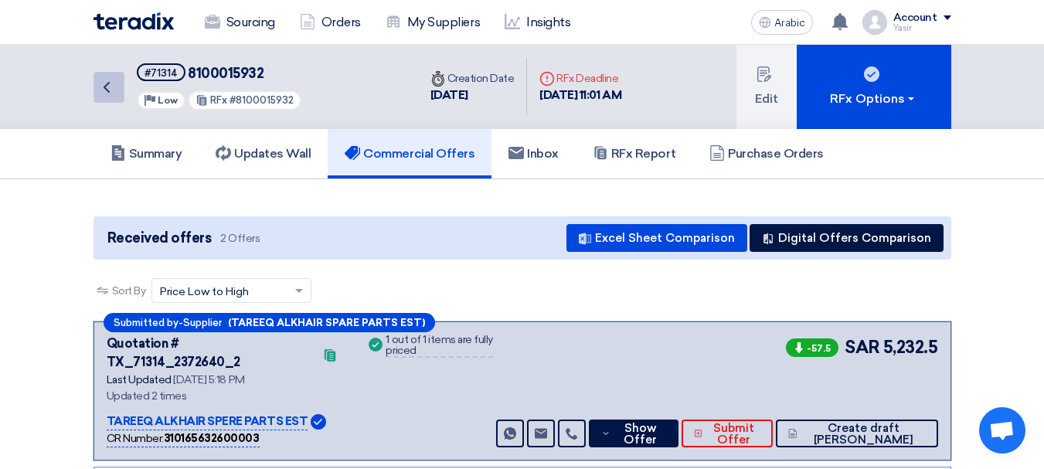
click at [110, 83] on icon "Back" at bounding box center [106, 87] width 19 height 19
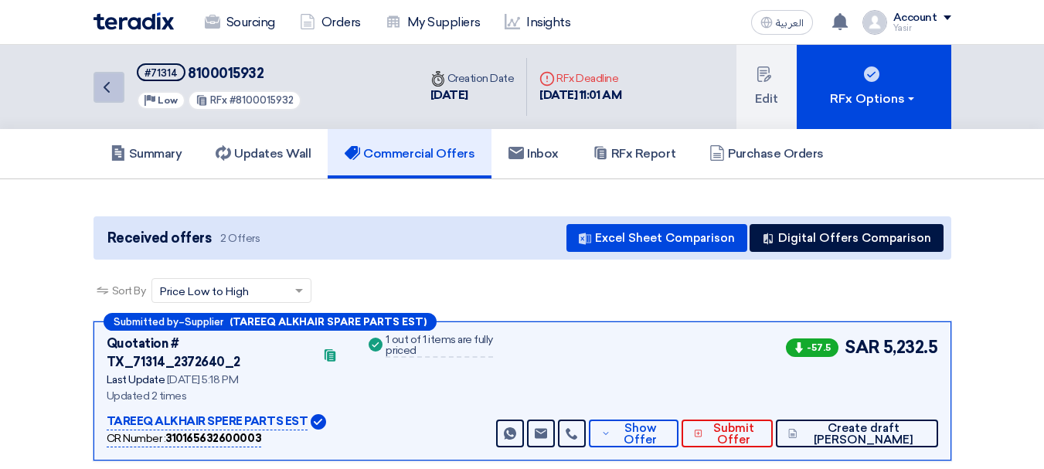
click at [119, 80] on link "Back" at bounding box center [109, 87] width 31 height 31
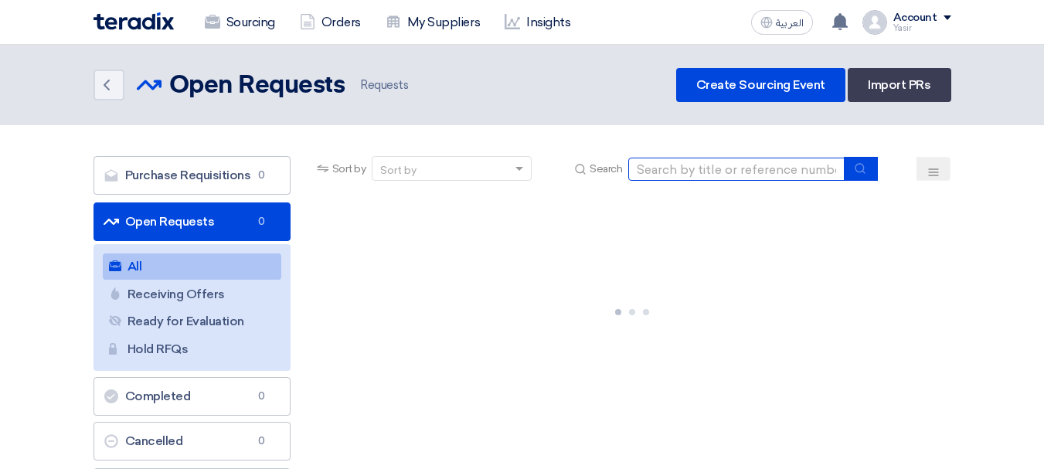
click at [799, 168] on input at bounding box center [737, 169] width 216 height 23
type input "16259"
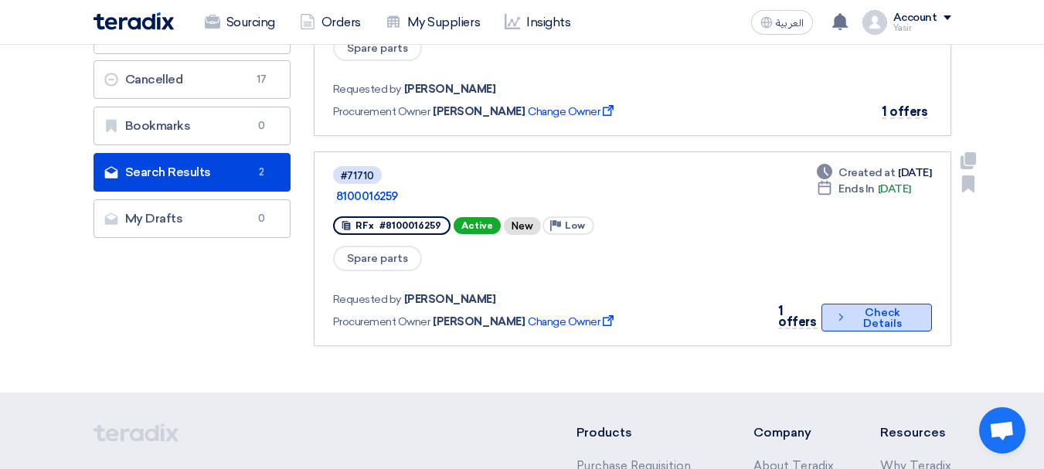
click at [857, 304] on button "Check details Check Details" at bounding box center [877, 318] width 111 height 28
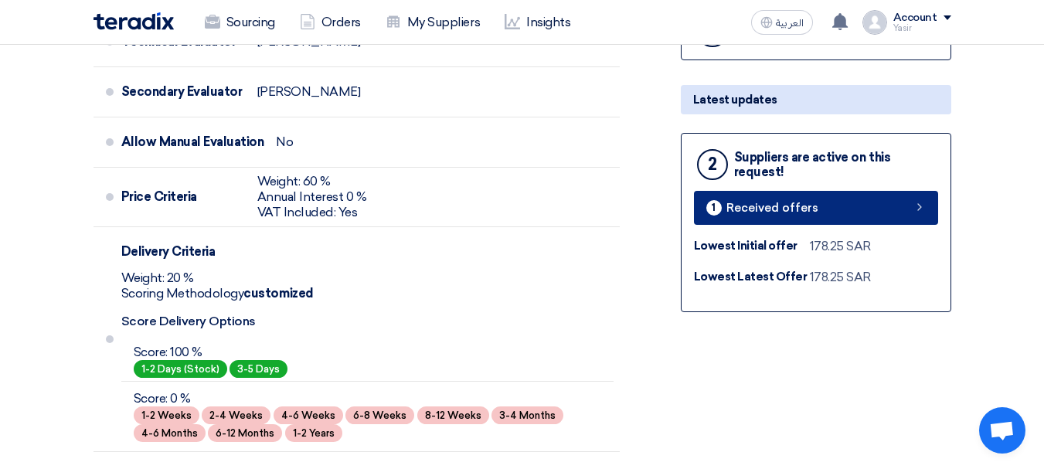
click at [818, 225] on link "1 Received offers" at bounding box center [816, 208] width 244 height 34
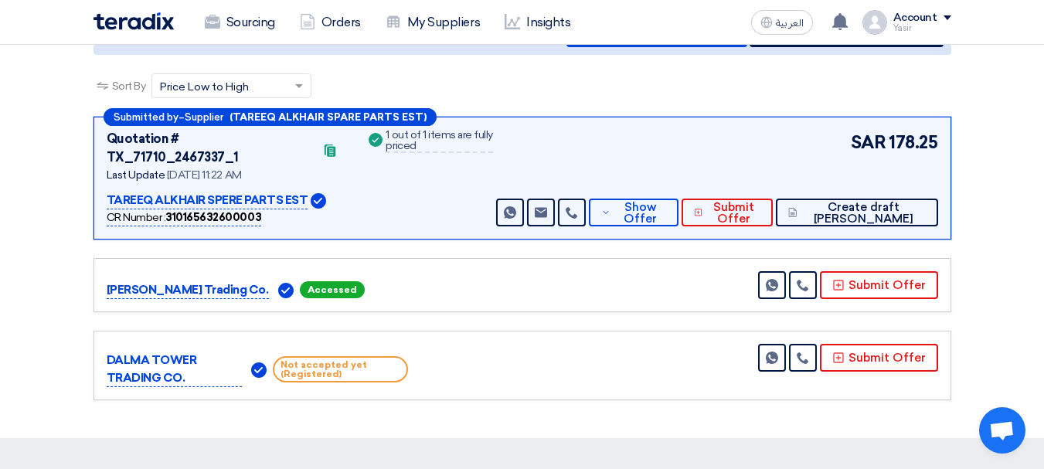
scroll to position [232, 0]
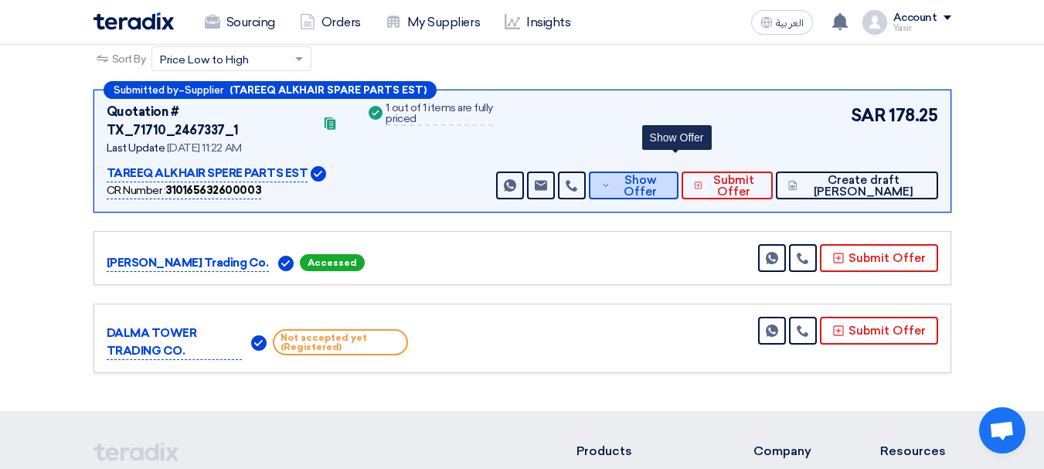
click at [665, 175] on span "Show Offer" at bounding box center [640, 186] width 51 height 23
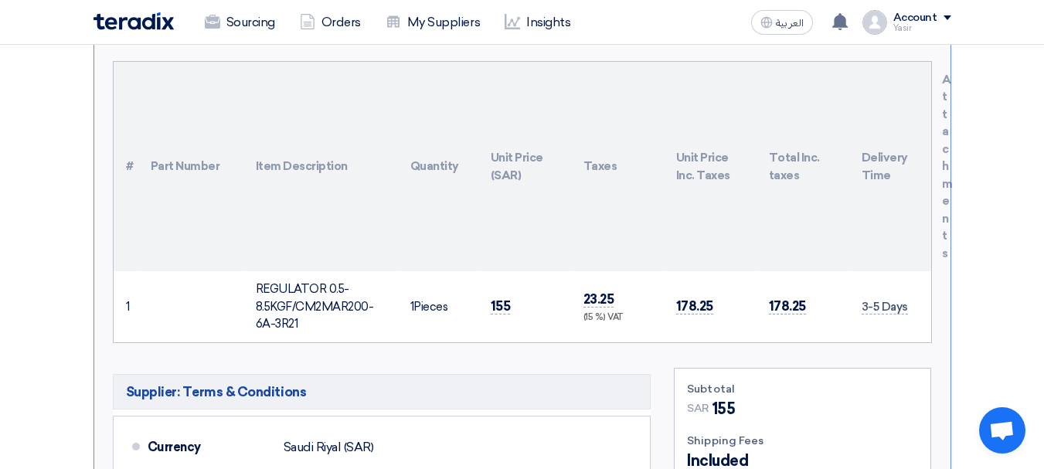
scroll to position [464, 0]
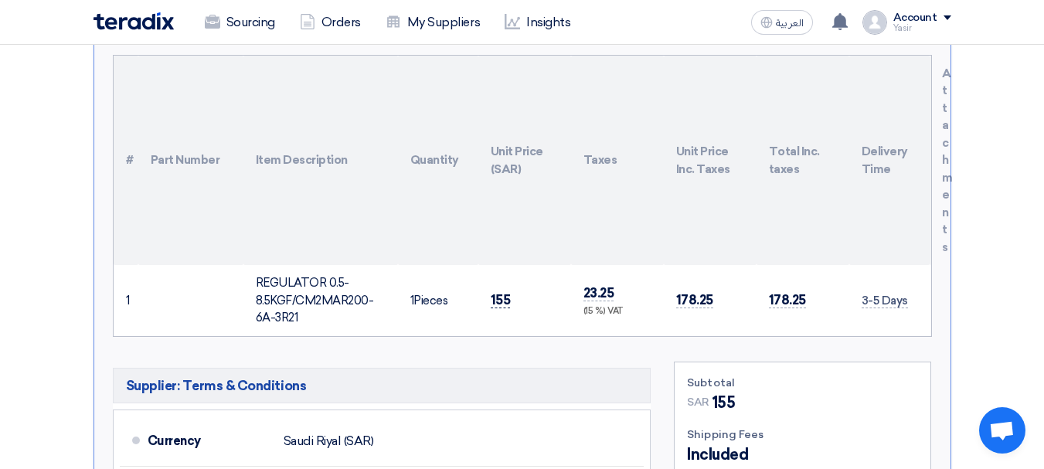
click at [503, 292] on span "155" at bounding box center [501, 300] width 20 height 16
copy span "155"
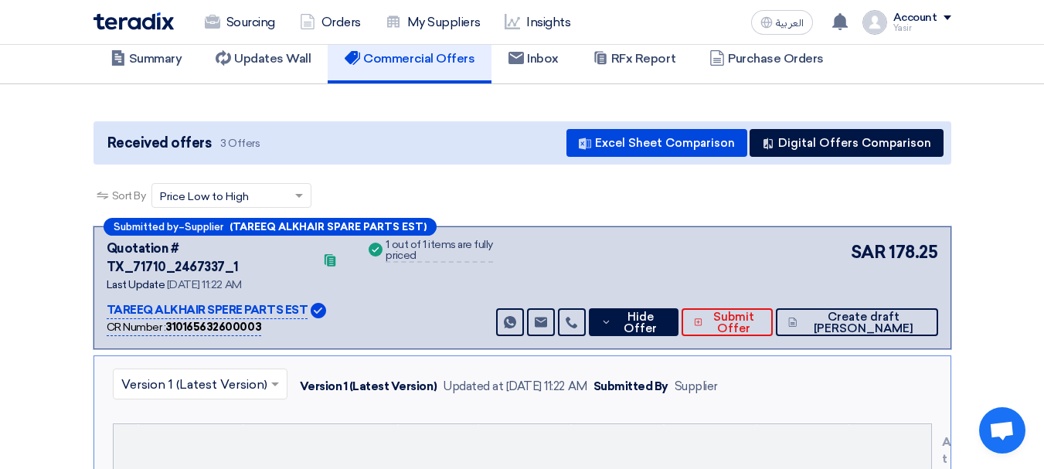
scroll to position [0, 0]
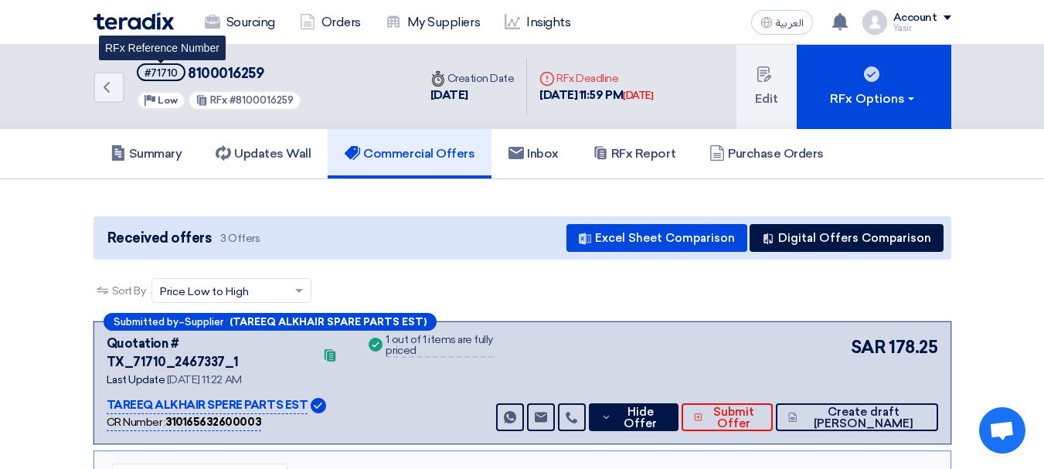
click at [157, 73] on div "#71710" at bounding box center [161, 73] width 33 height 10
copy div "71710"
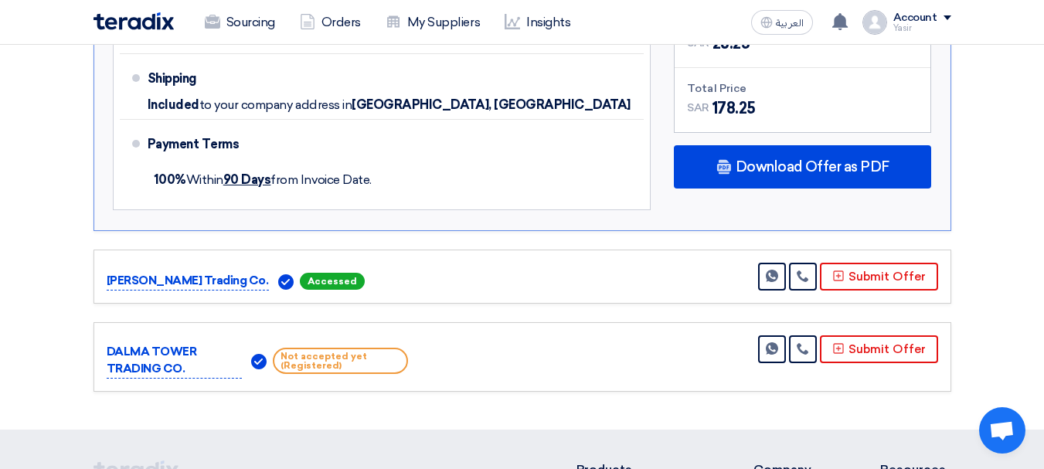
scroll to position [928, 0]
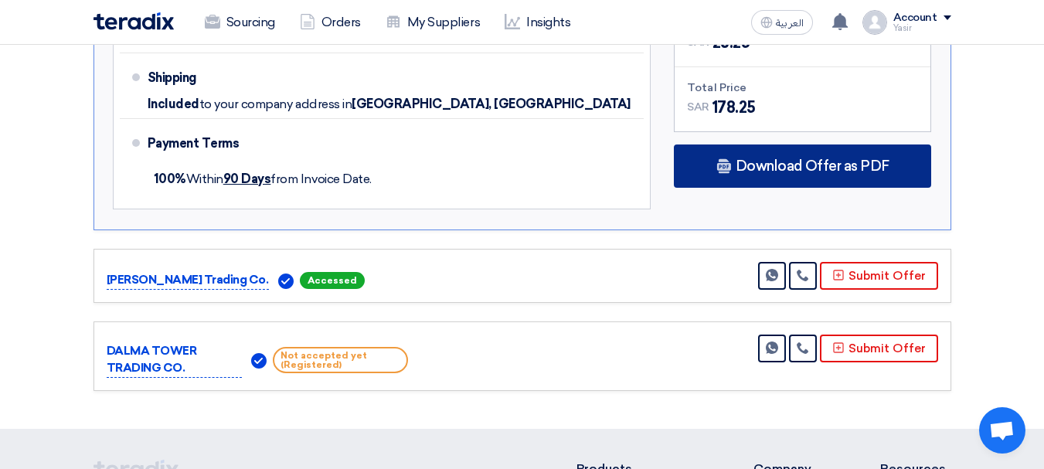
click at [789, 157] on div "Download Offer as PDF" at bounding box center [802, 166] width 257 height 43
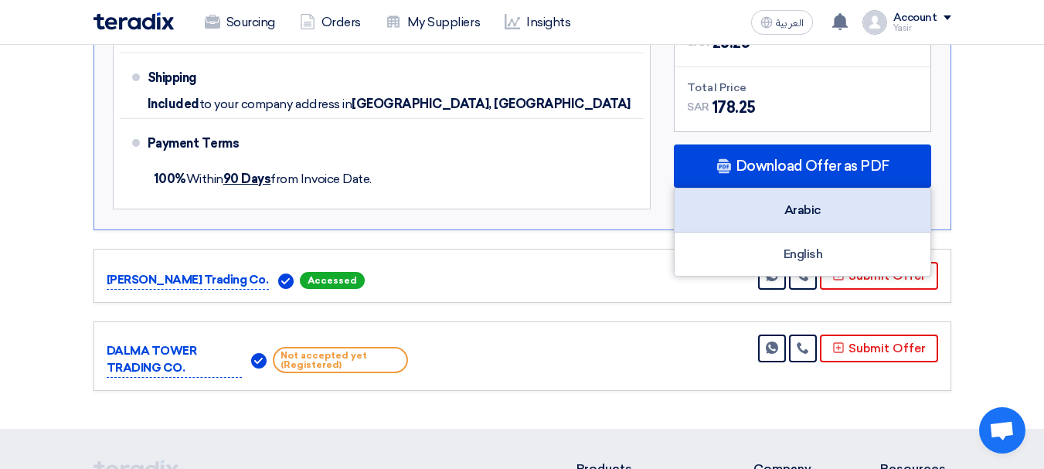
click at [806, 189] on div "Arabic" at bounding box center [803, 211] width 256 height 44
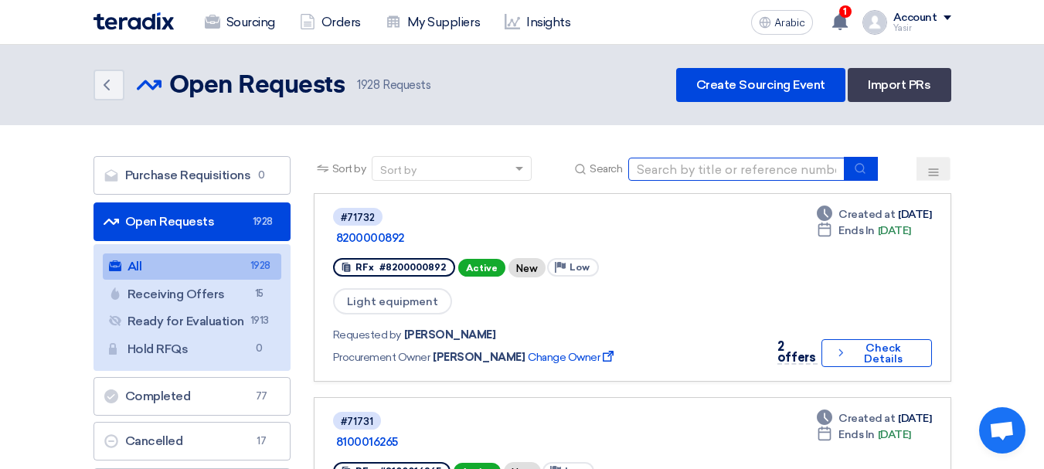
click at [746, 169] on input at bounding box center [737, 169] width 216 height 23
type input "16265"
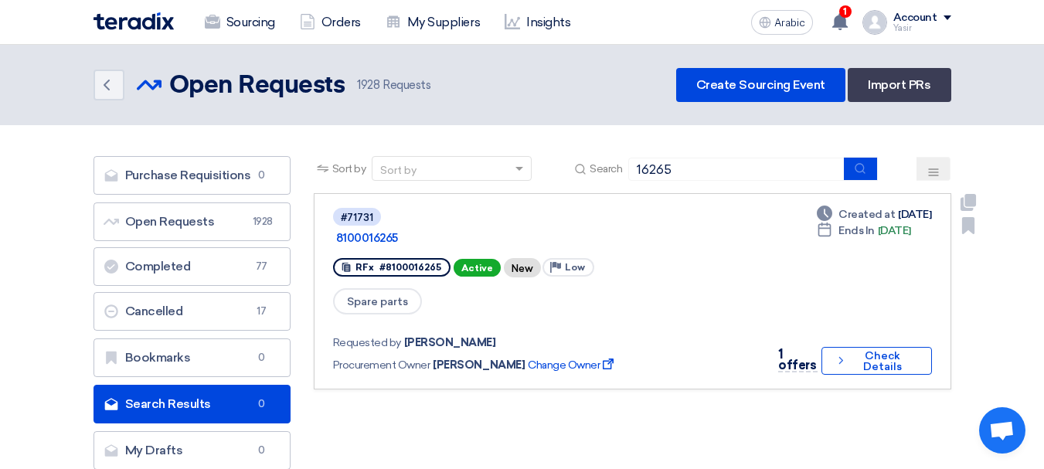
click at [899, 355] on link "#71731 8100016265 RFx #8100016265 Active New Priority Low Spare parts Requested…" at bounding box center [633, 291] width 638 height 196
click at [105, 87] on use at bounding box center [107, 85] width 6 height 11
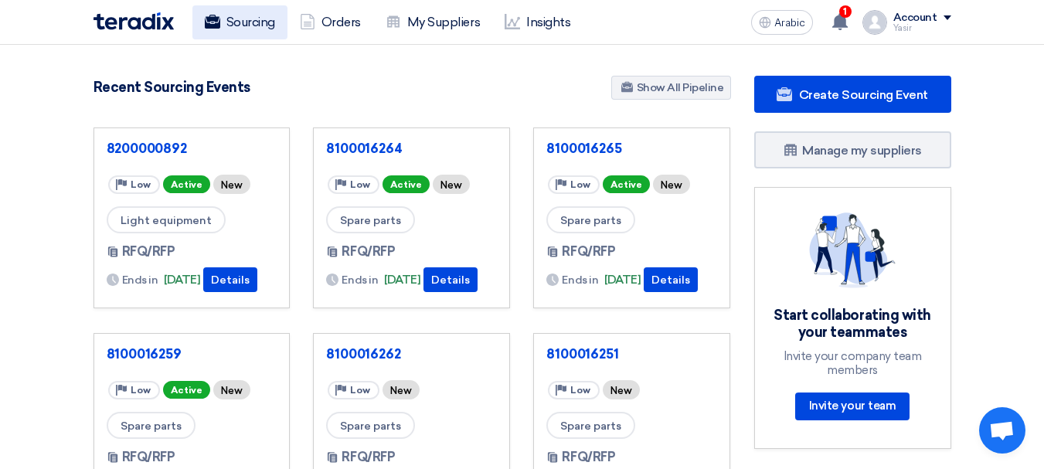
click at [250, 24] on font "Sourcing" at bounding box center [251, 22] width 49 height 15
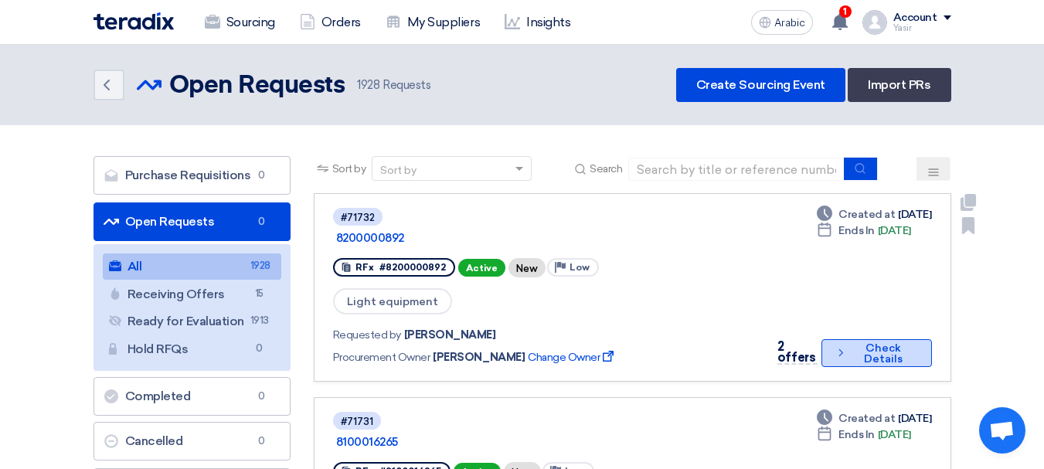
click at [822, 339] on button "Check details Check Details" at bounding box center [877, 353] width 110 height 28
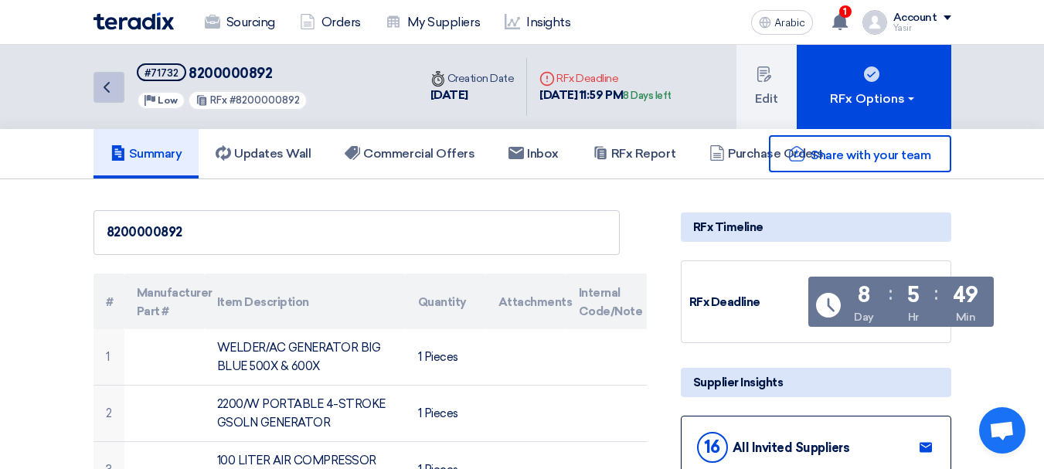
click at [117, 96] on link "Back" at bounding box center [109, 87] width 31 height 31
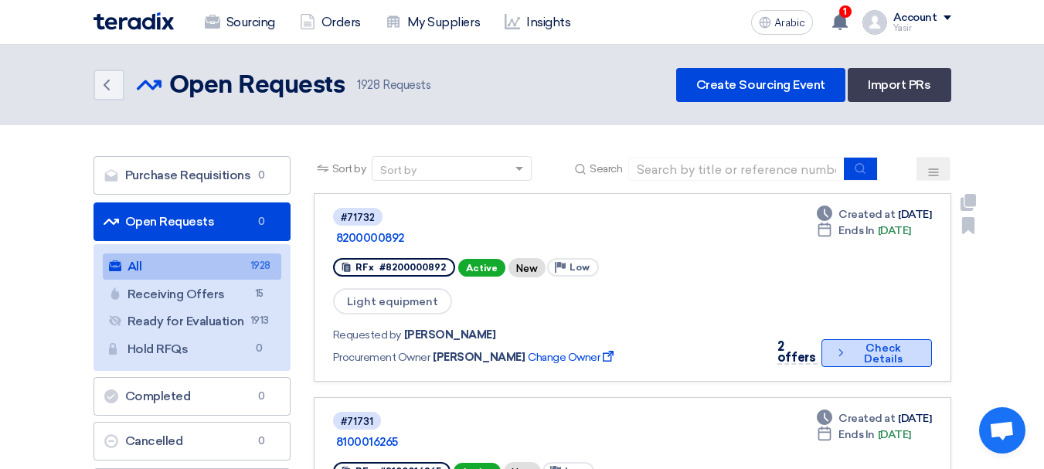
click at [852, 343] on font "Check Details" at bounding box center [883, 354] width 65 height 22
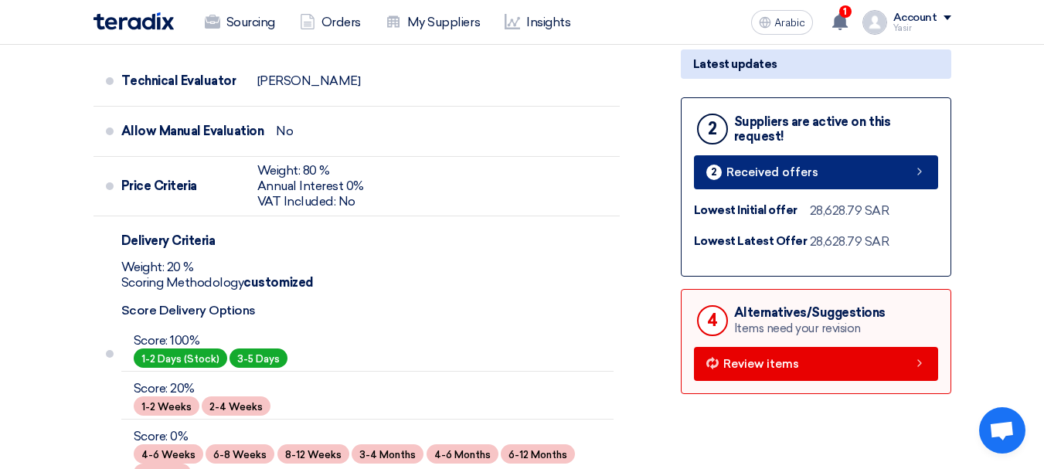
click at [852, 160] on link "2 Received offers" at bounding box center [816, 172] width 244 height 34
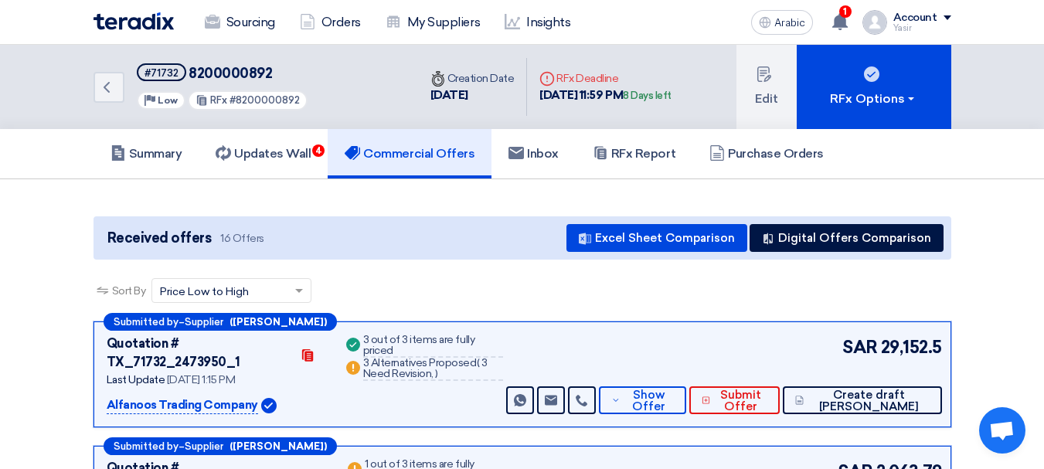
scroll to position [155, 0]
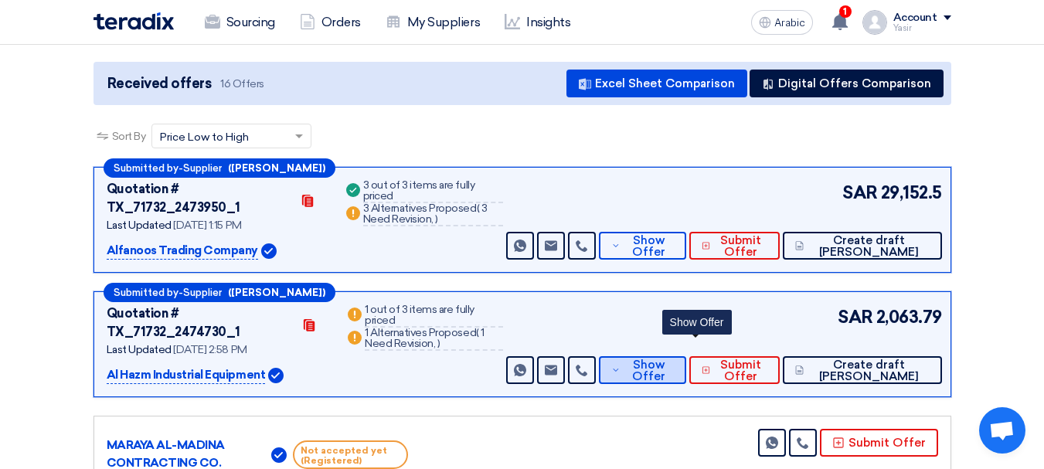
click at [621, 364] on icon at bounding box center [616, 370] width 9 height 12
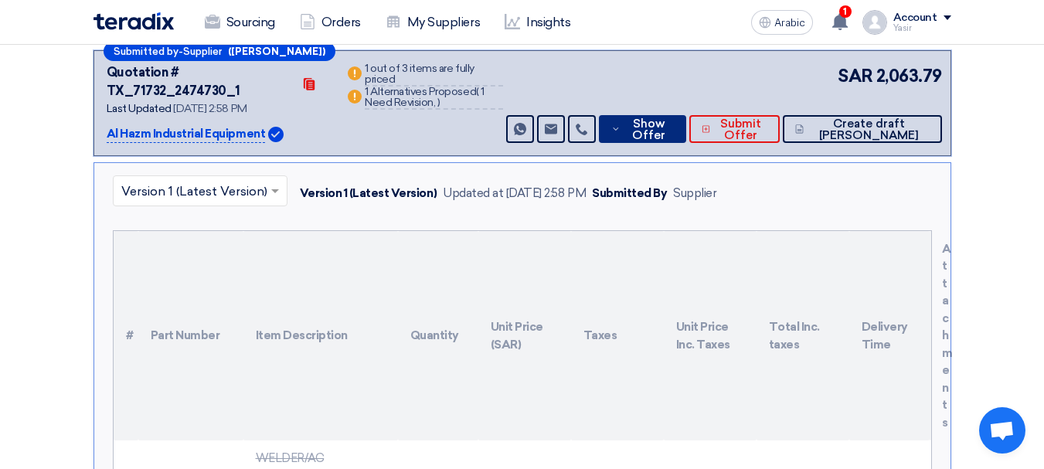
scroll to position [541, 0]
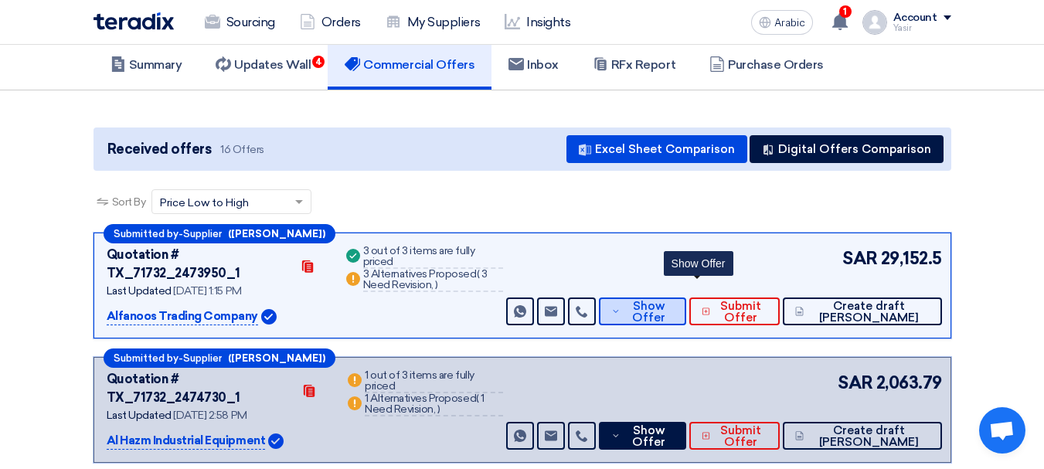
click at [621, 305] on icon at bounding box center [616, 311] width 9 height 12
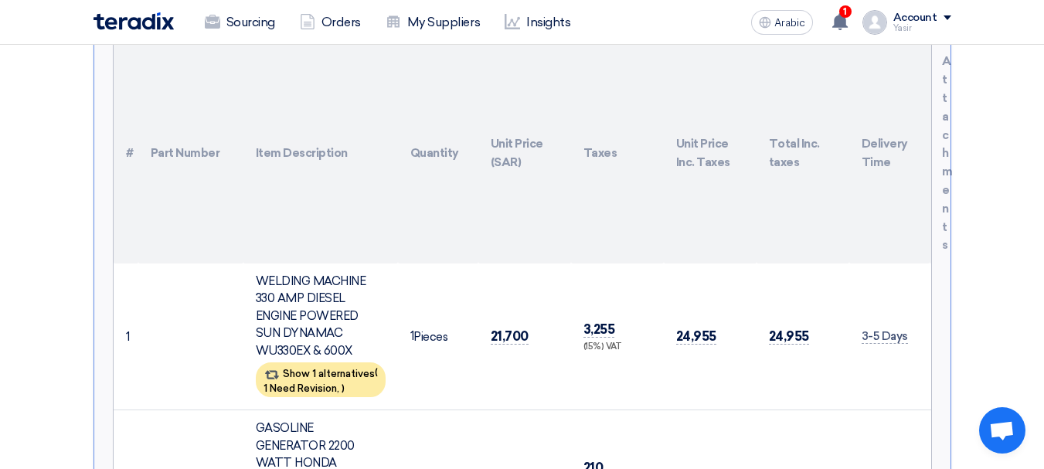
scroll to position [553, 0]
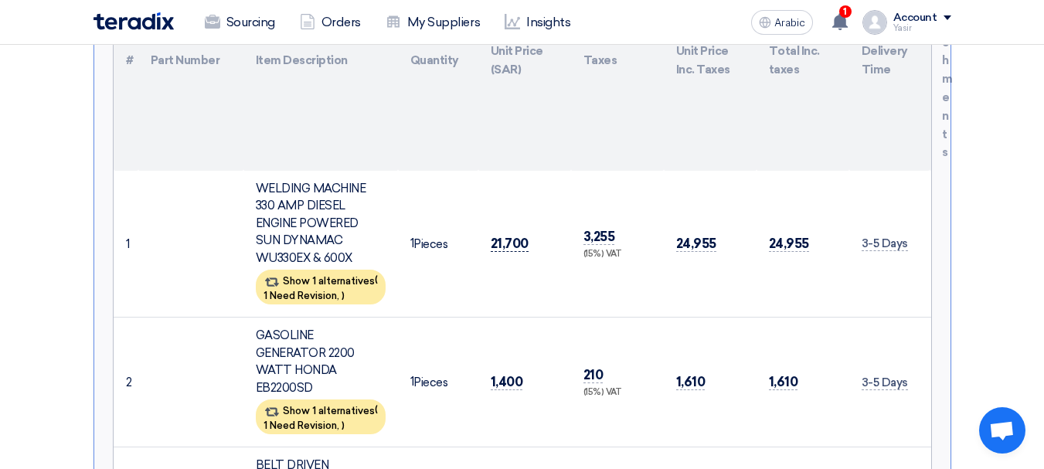
click at [501, 236] on font "21,700" at bounding box center [510, 243] width 38 height 15
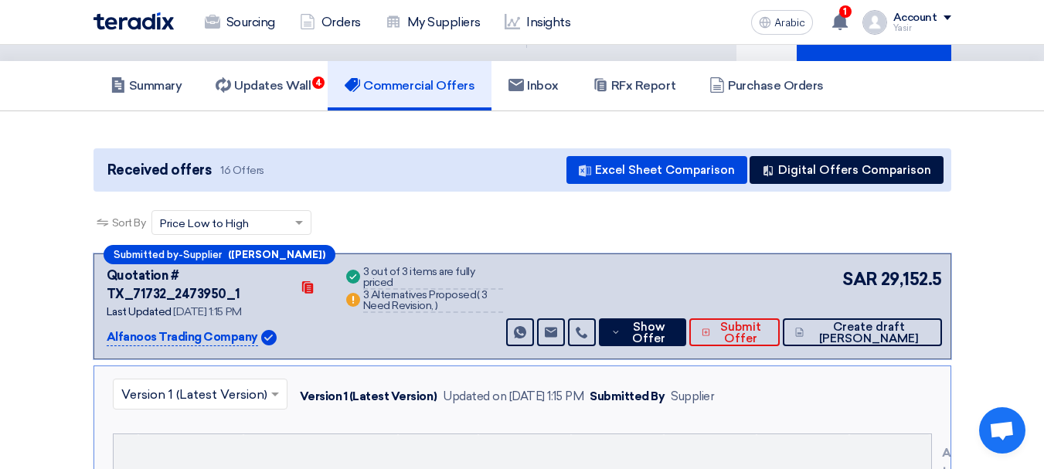
scroll to position [0, 0]
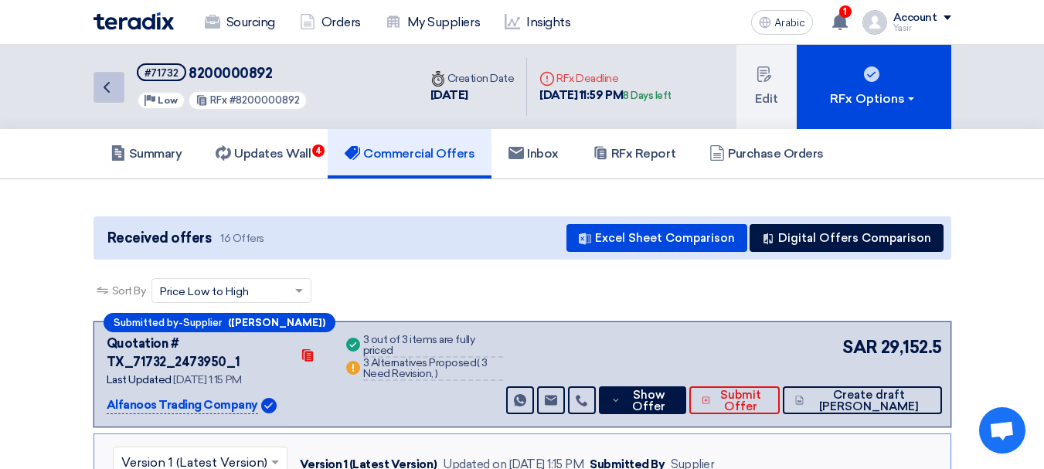
click at [117, 86] on link "Back" at bounding box center [109, 87] width 31 height 31
